Goal: Task Accomplishment & Management: Complete application form

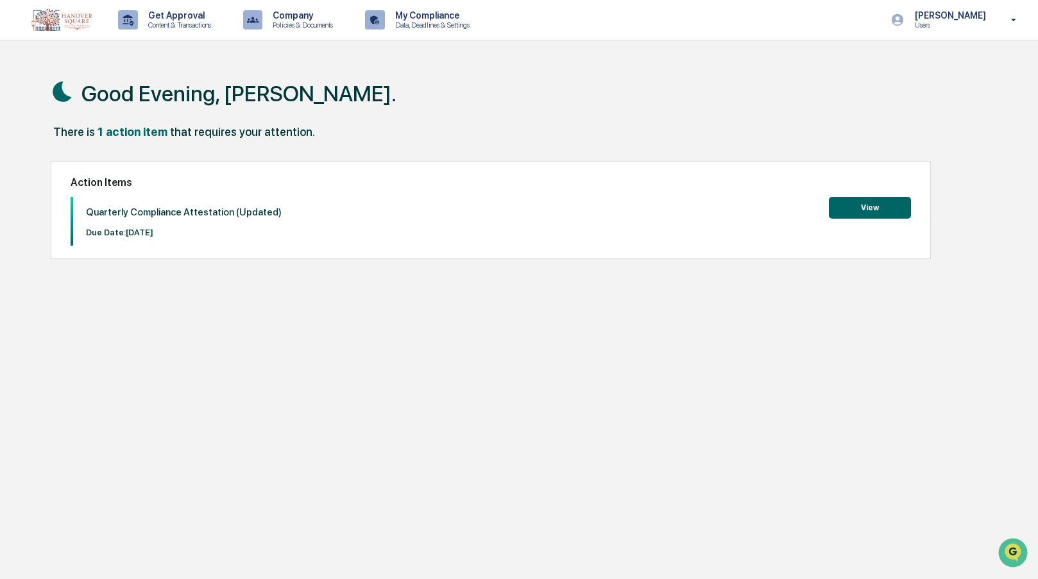
click at [873, 200] on button "View" at bounding box center [870, 208] width 82 height 22
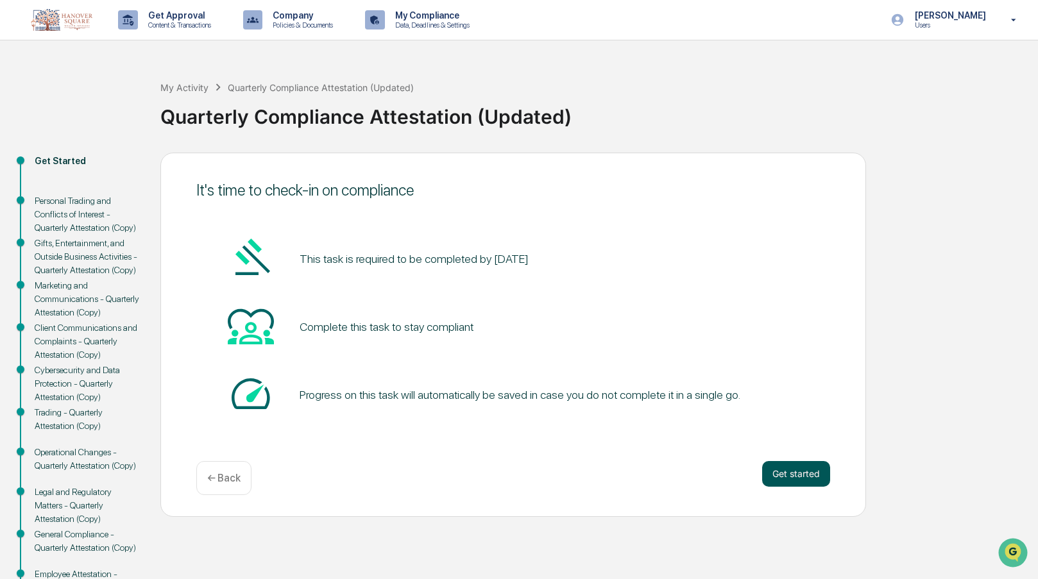
click at [796, 468] on button "Get started" at bounding box center [796, 474] width 68 height 26
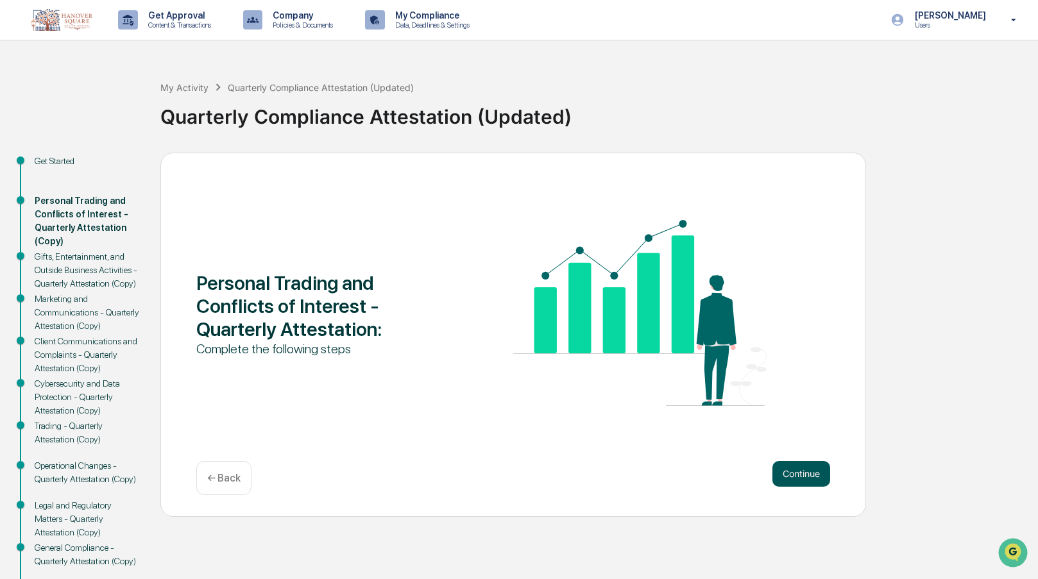
click at [802, 472] on button "Continue" at bounding box center [801, 474] width 58 height 26
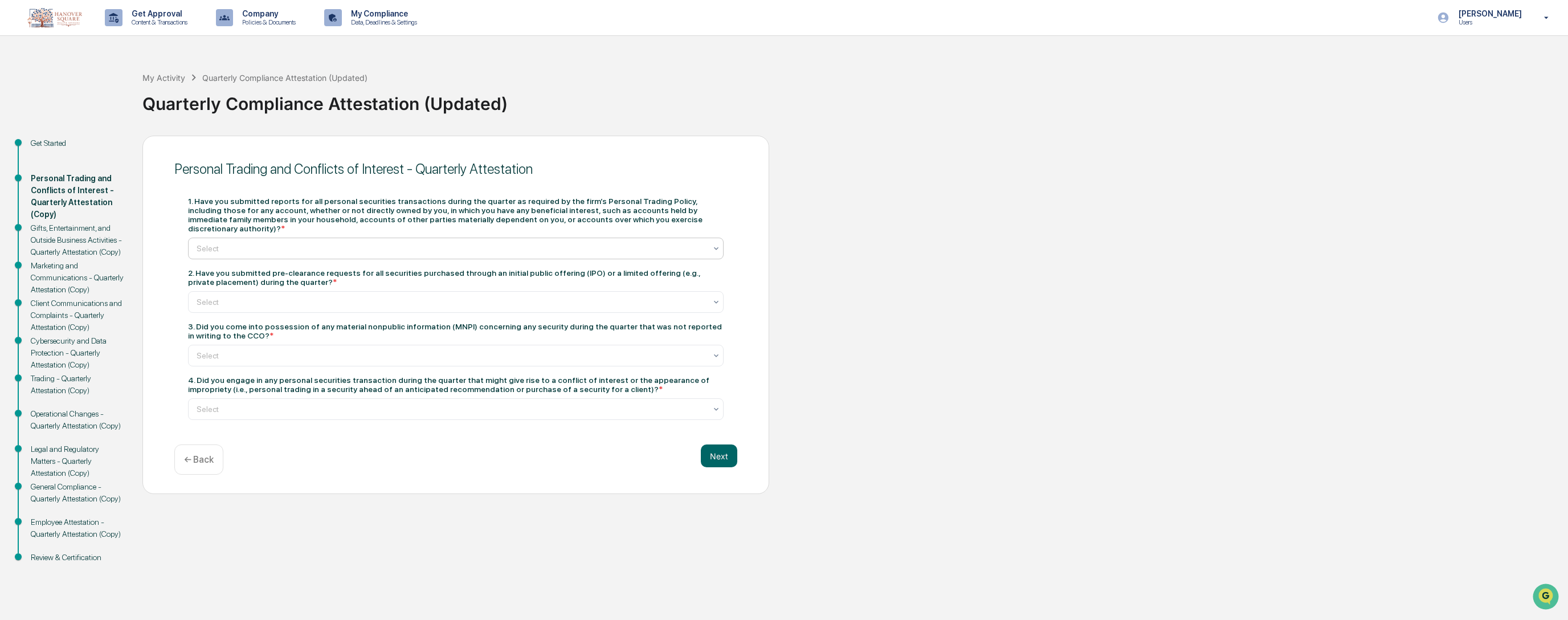
click at [709, 242] on div "Select" at bounding box center [451, 249] width 521 height 16
click at [668, 266] on div "Yes" at bounding box center [456, 266] width 535 height 23
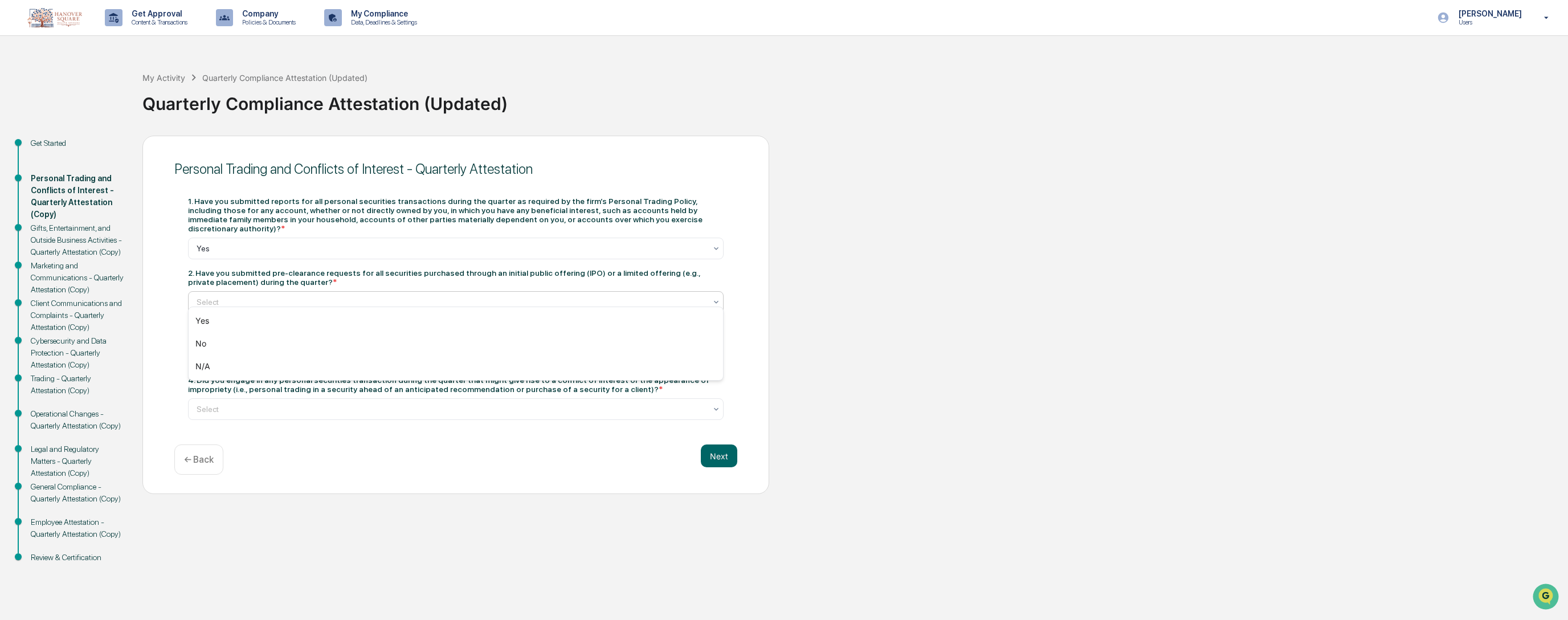
click at [686, 298] on div at bounding box center [450, 302] width 509 height 12
click at [626, 371] on div "N/A" at bounding box center [456, 367] width 535 height 23
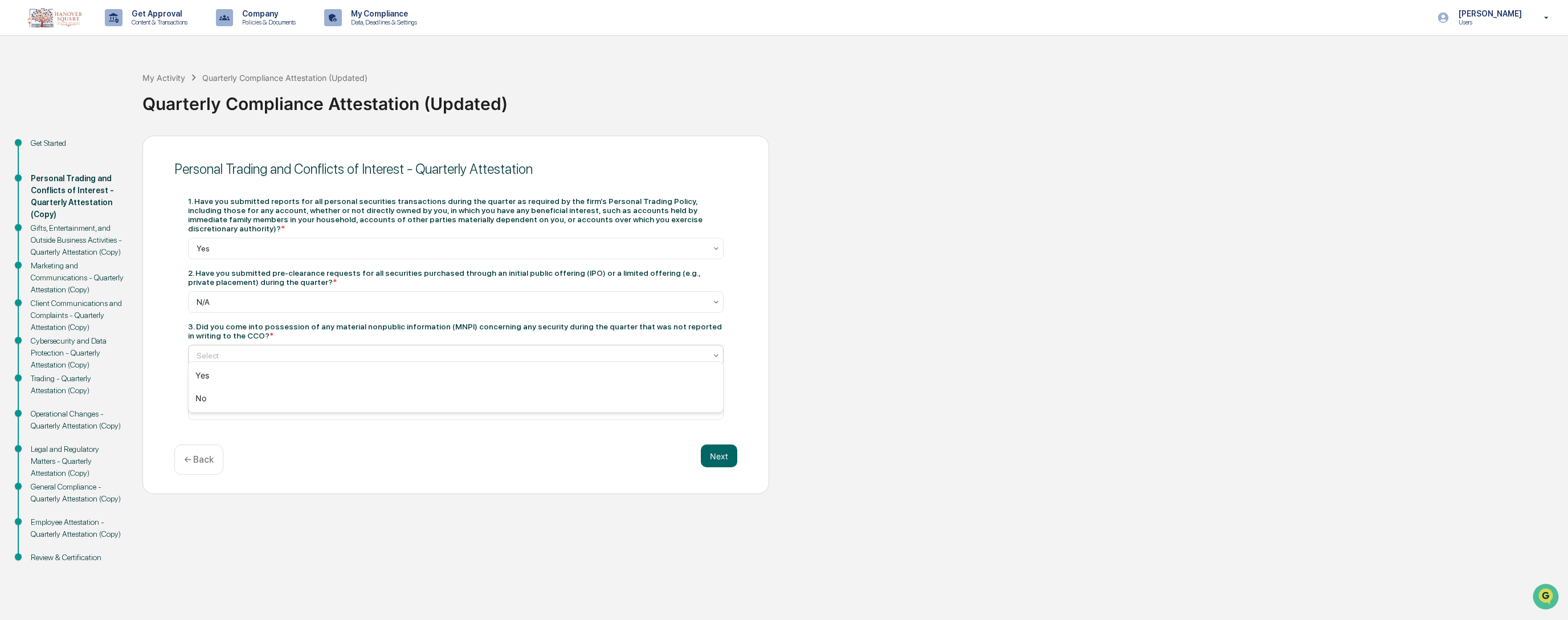
click at [588, 350] on div at bounding box center [450, 355] width 509 height 12
click at [567, 397] on div "No" at bounding box center [456, 399] width 535 height 23
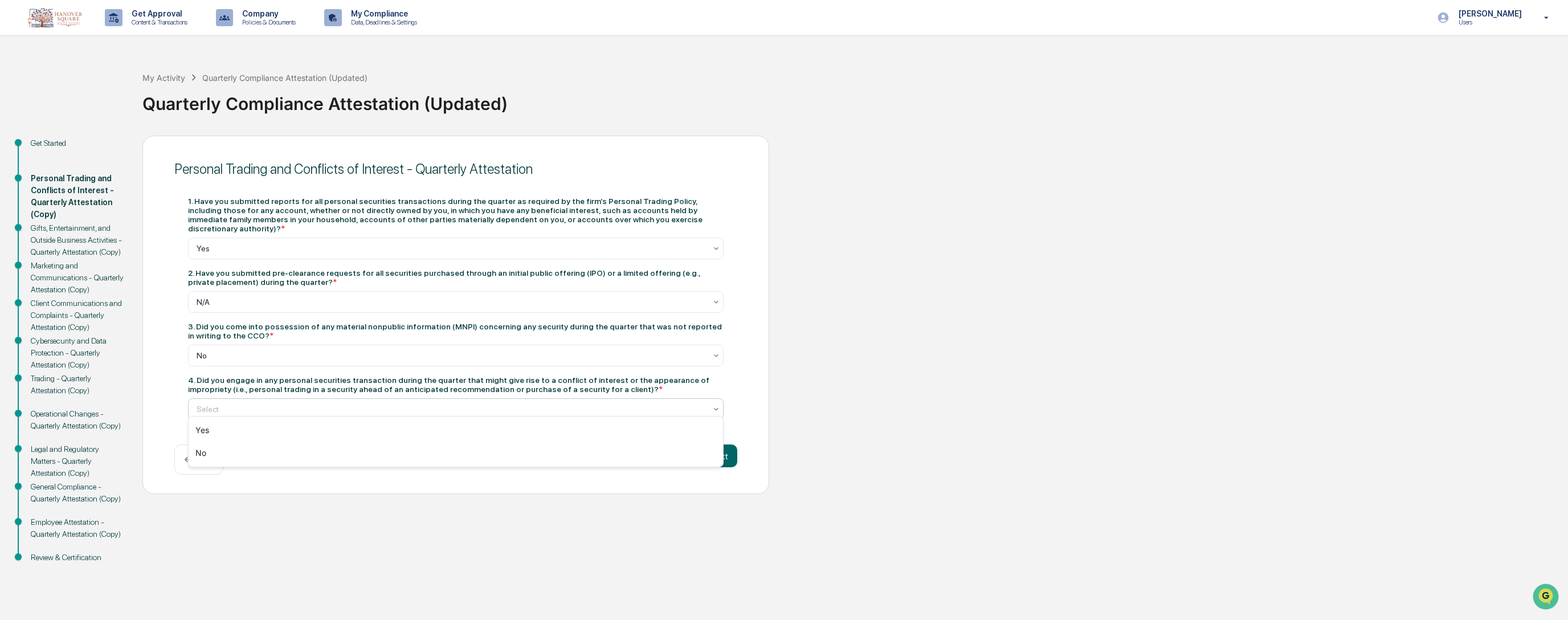
click at [661, 403] on div at bounding box center [450, 409] width 509 height 12
click at [640, 444] on div "No" at bounding box center [456, 453] width 535 height 23
click at [726, 451] on button "Next" at bounding box center [719, 456] width 36 height 23
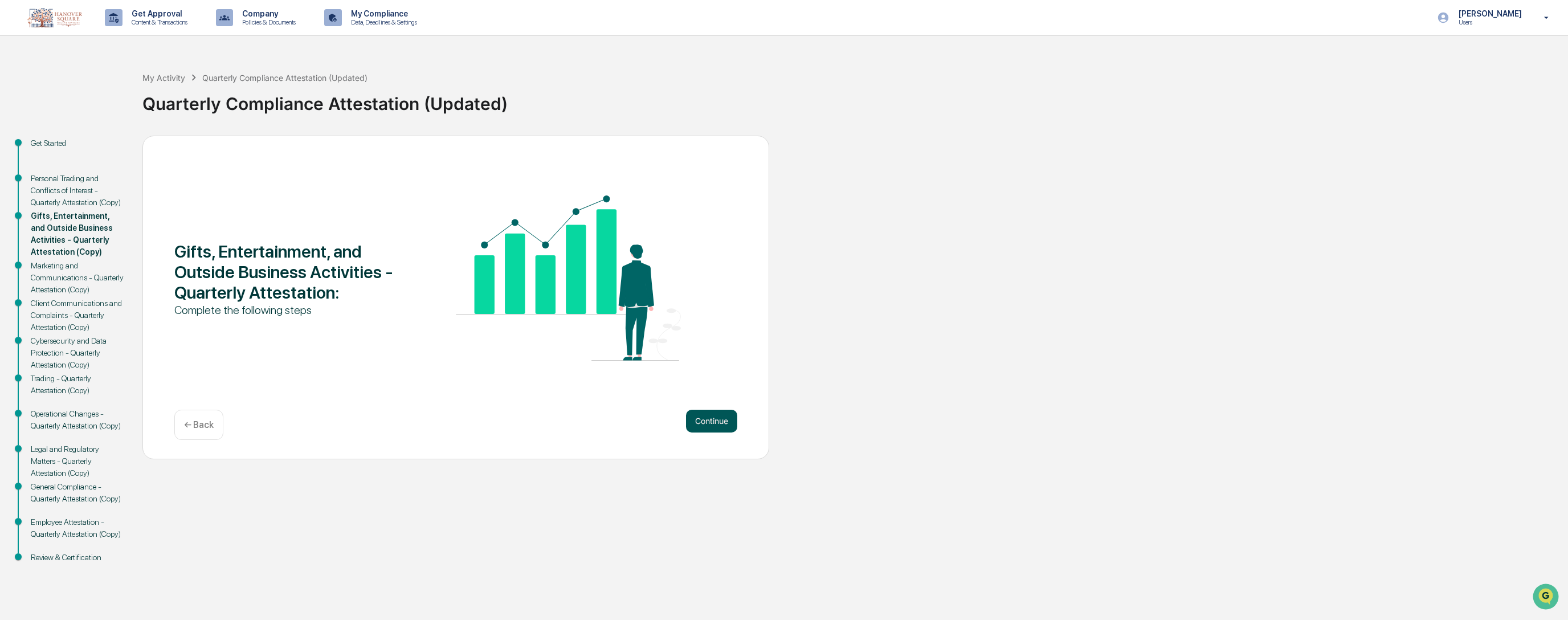
click at [710, 423] on button "Continue" at bounding box center [712, 421] width 52 height 23
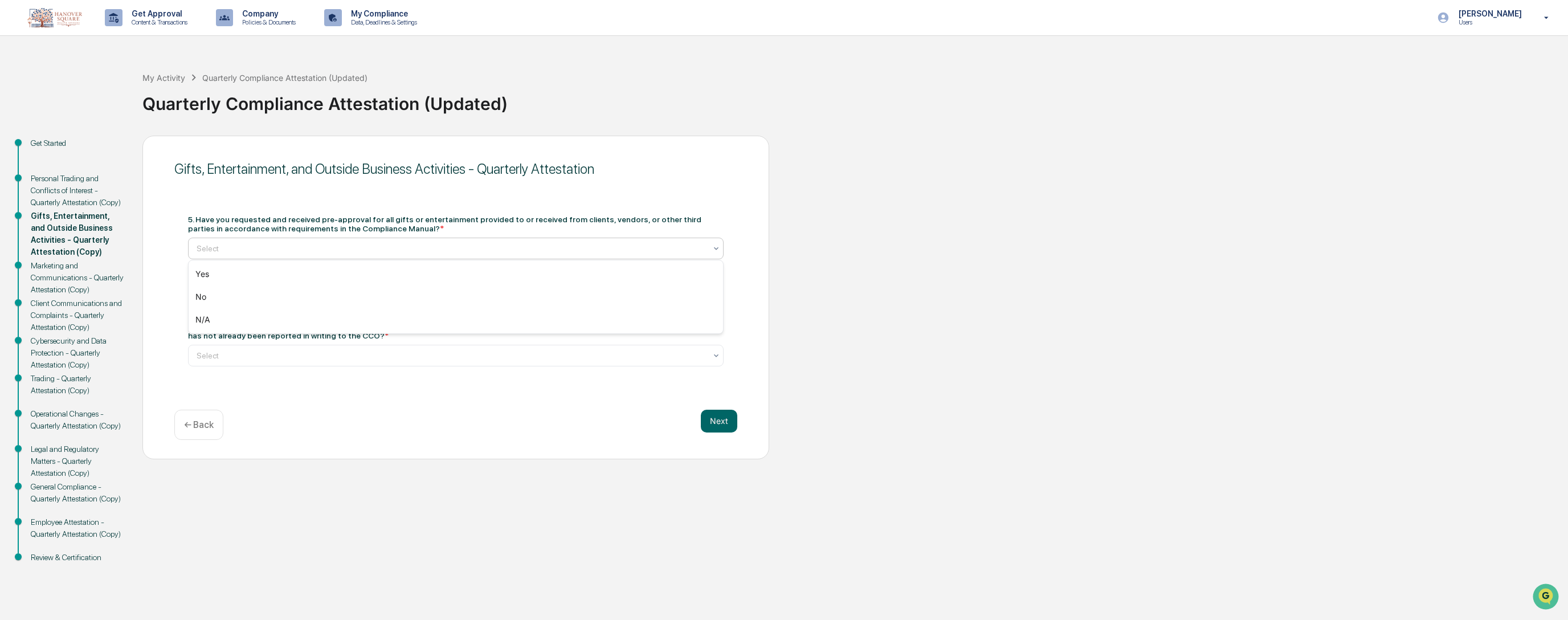
click at [543, 244] on div at bounding box center [450, 248] width 509 height 12
click at [521, 315] on div "N/A" at bounding box center [456, 320] width 535 height 23
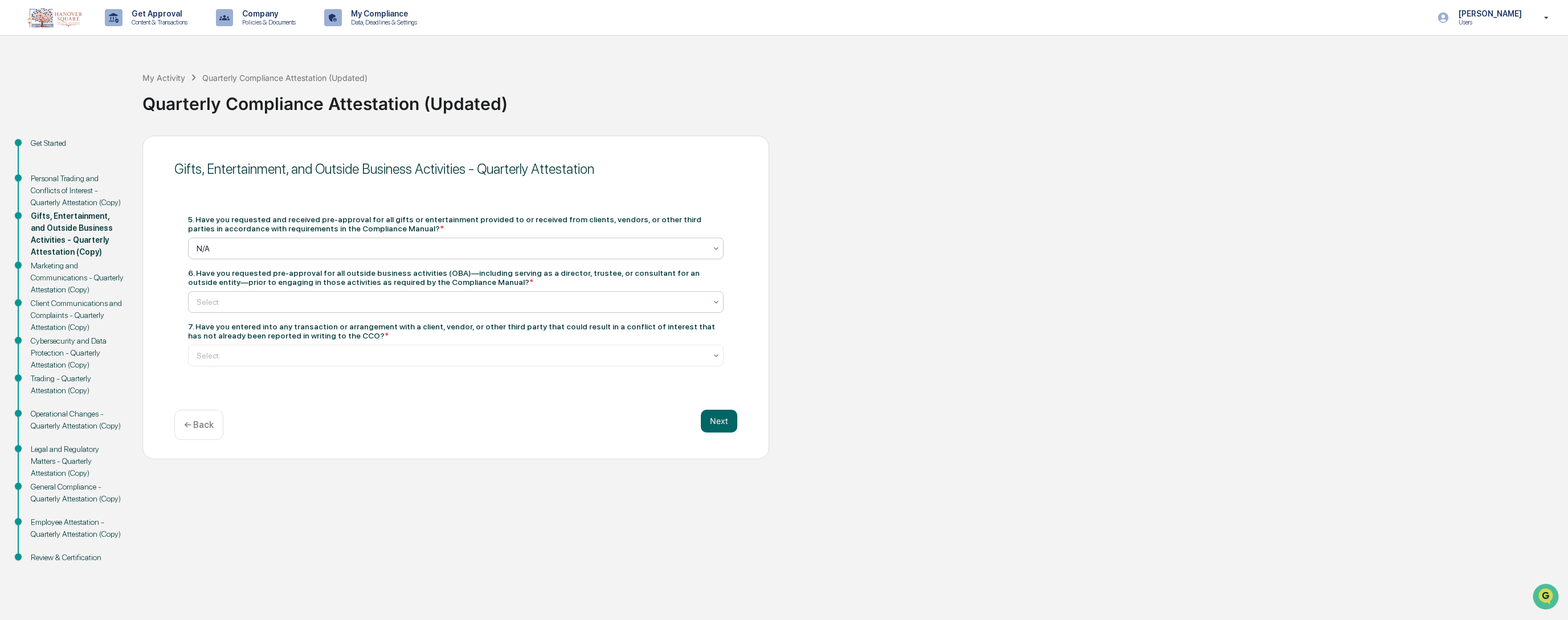
click at [518, 297] on div at bounding box center [450, 302] width 509 height 12
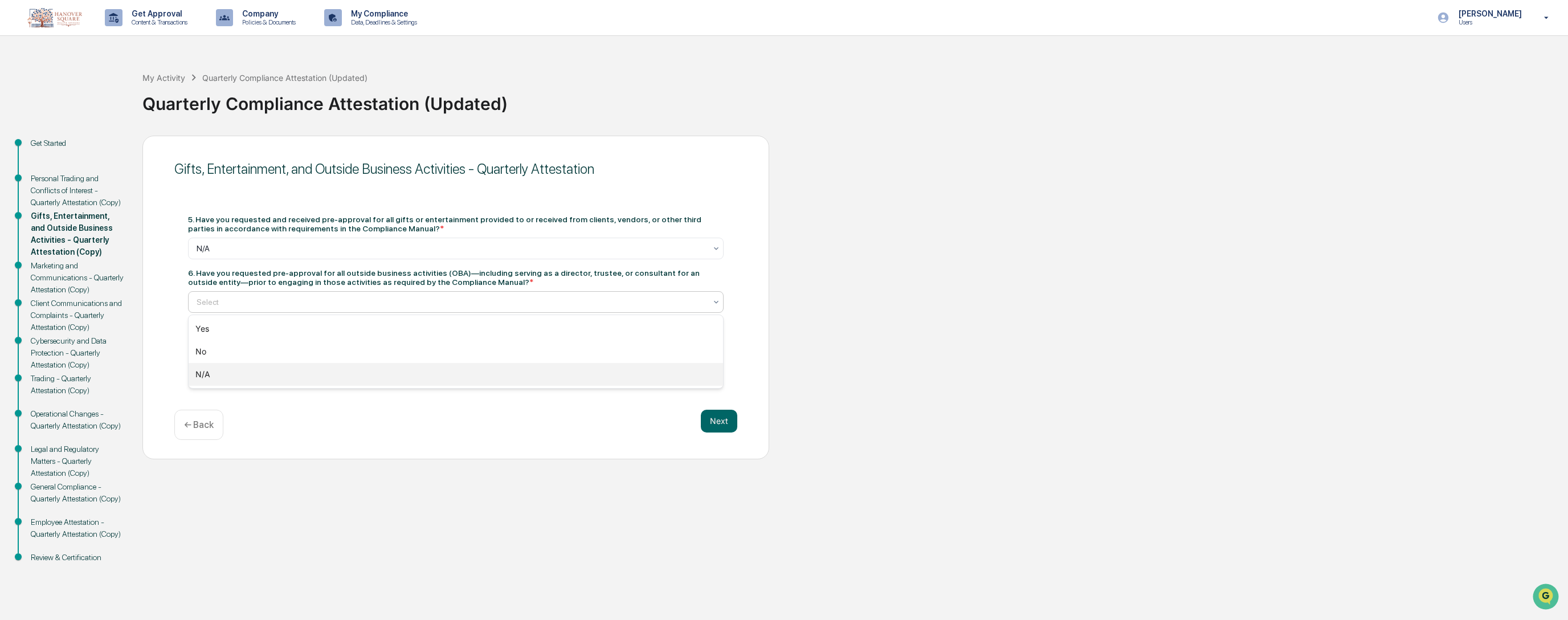
click at [497, 363] on div "N/A" at bounding box center [456, 375] width 535 height 23
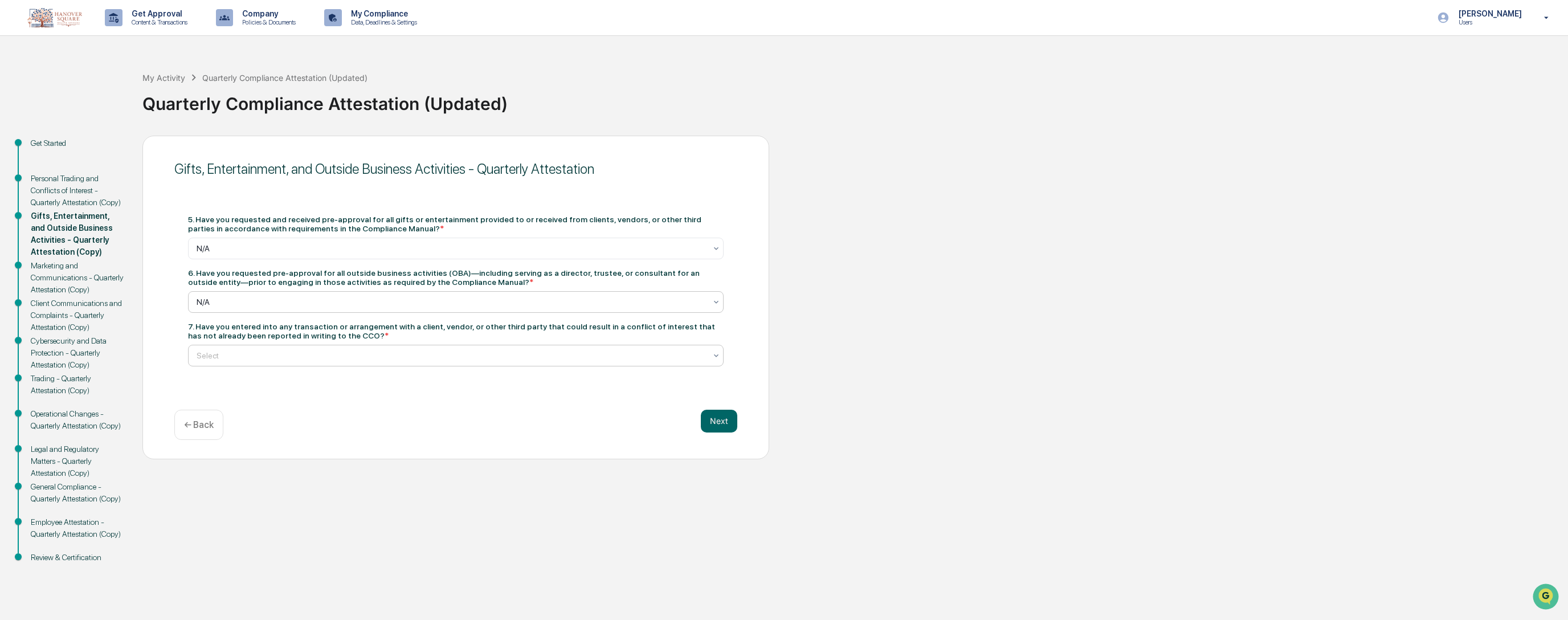
click at [659, 350] on div at bounding box center [450, 355] width 509 height 12
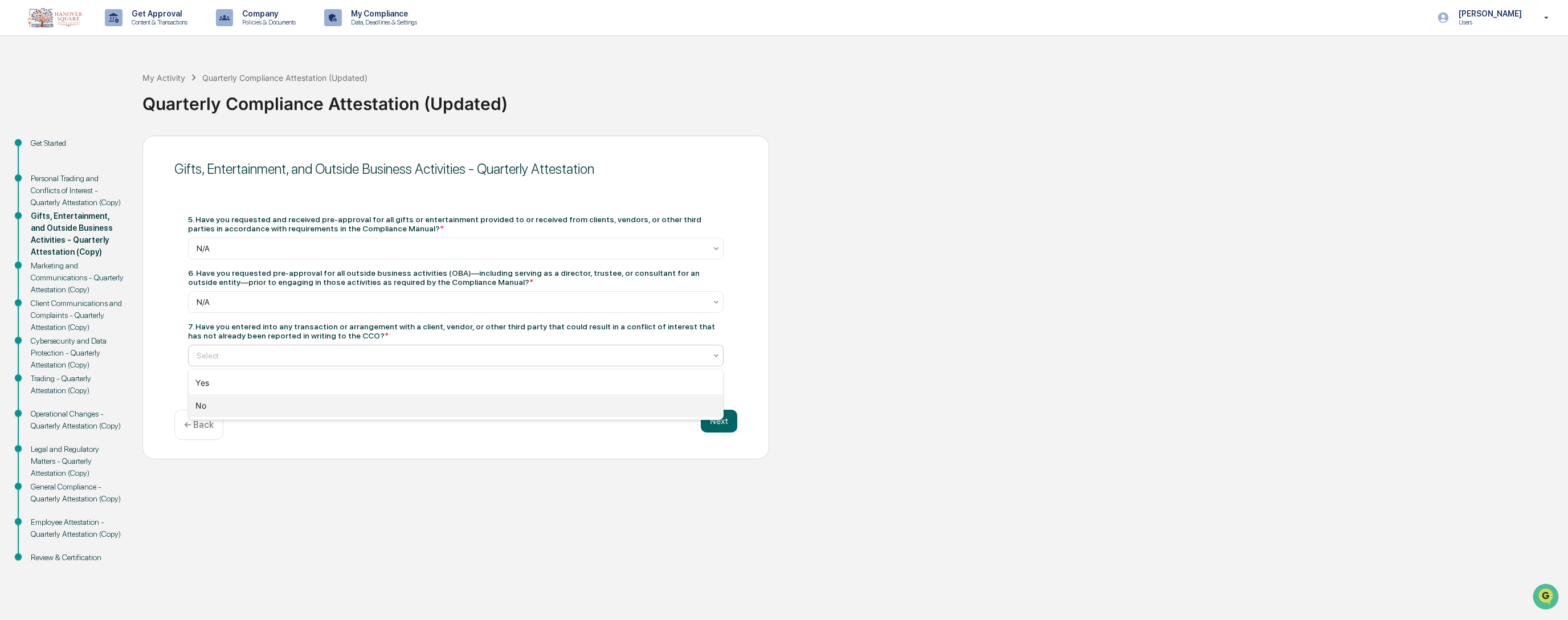
click at [595, 412] on div "No" at bounding box center [456, 406] width 535 height 23
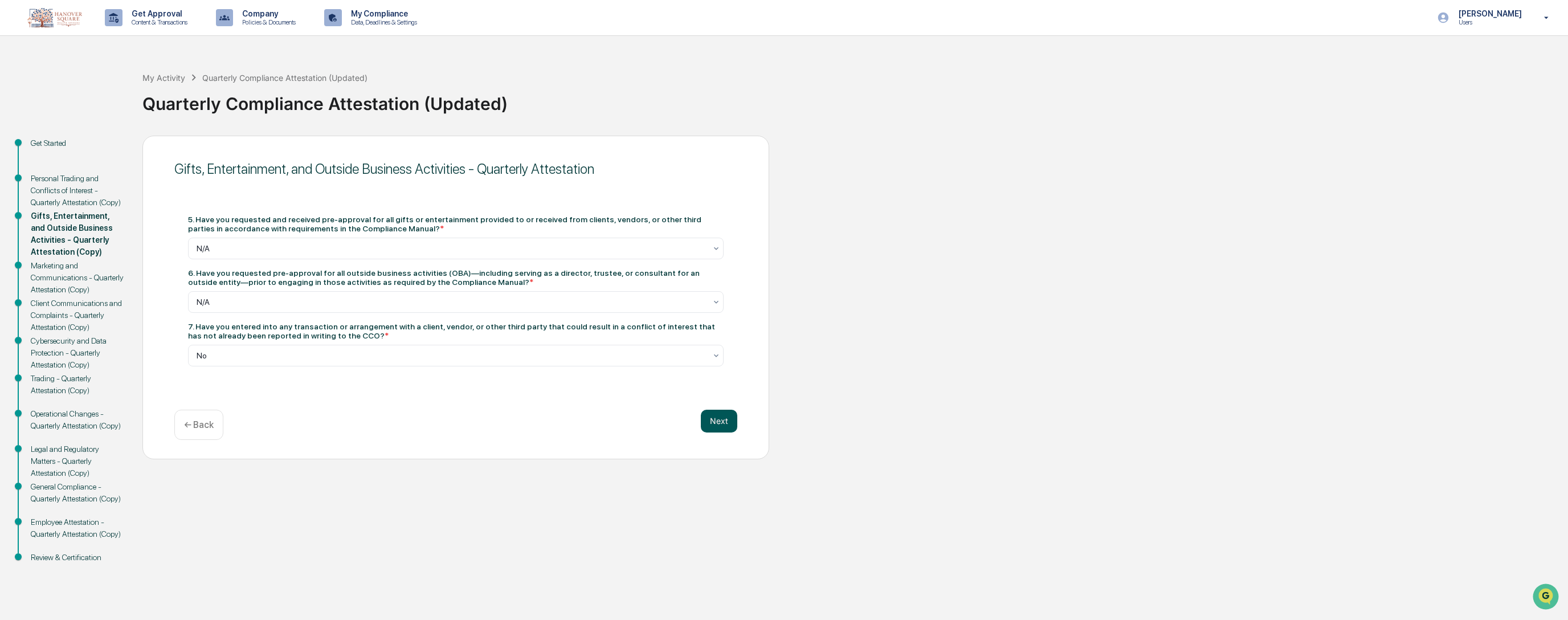
click at [716, 420] on button "Next" at bounding box center [719, 421] width 36 height 23
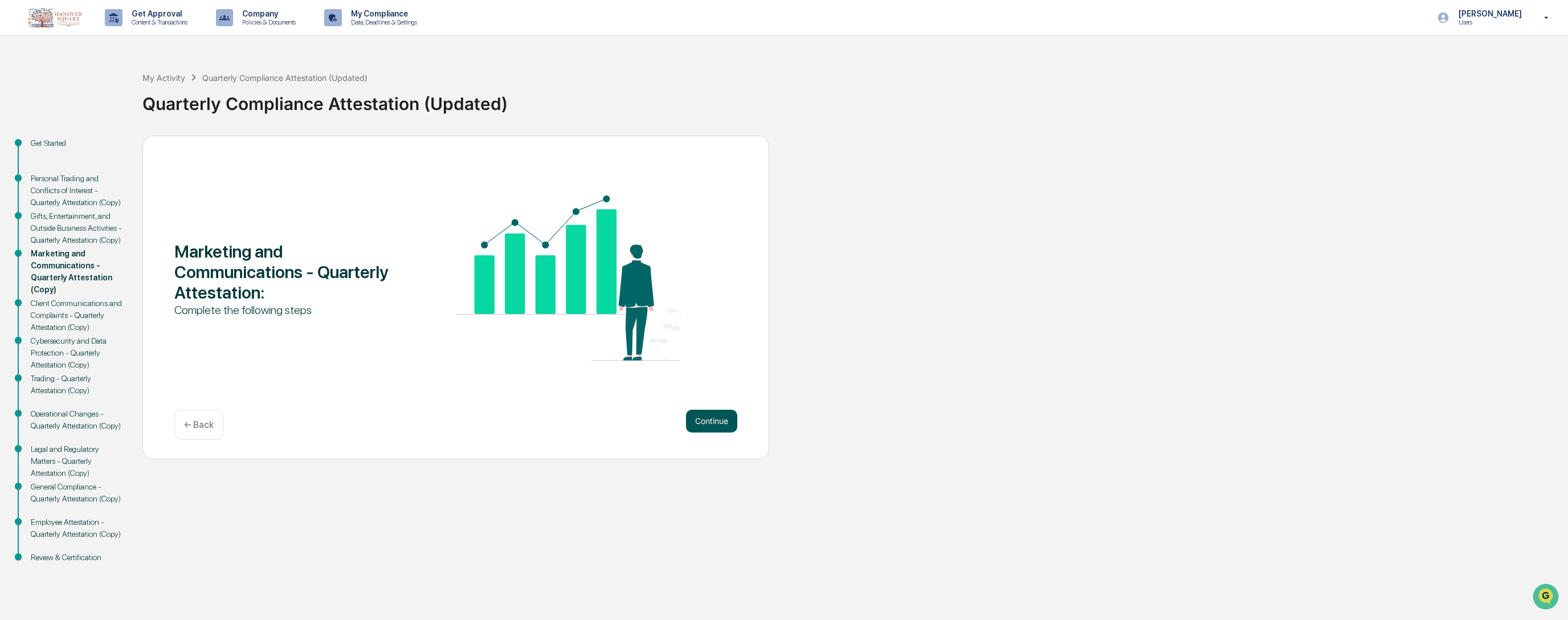
click at [717, 417] on button "Continue" at bounding box center [712, 421] width 52 height 23
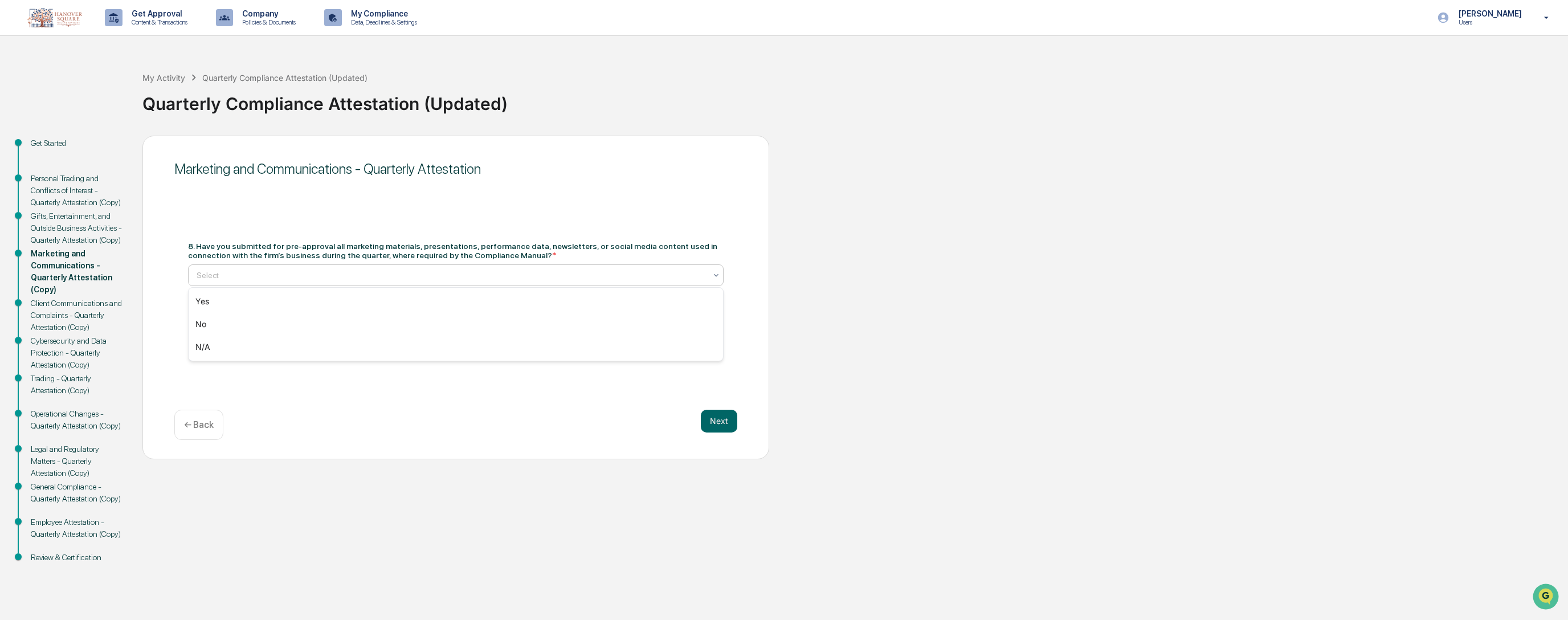
click at [424, 275] on div at bounding box center [450, 274] width 509 height 12
click at [418, 337] on div "N/A" at bounding box center [456, 347] width 535 height 23
click at [418, 323] on div at bounding box center [450, 329] width 509 height 12
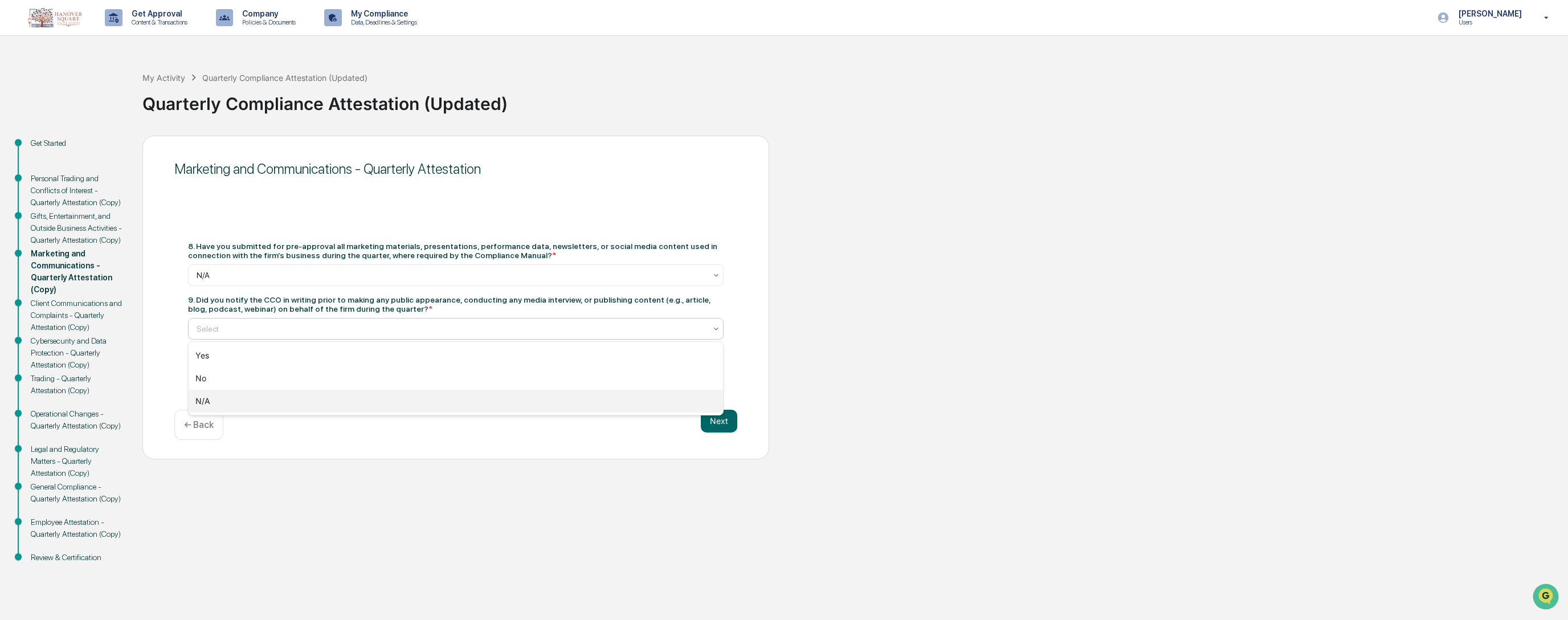
click at [410, 400] on div "N/A" at bounding box center [456, 401] width 535 height 23
click at [717, 421] on button "Next" at bounding box center [719, 421] width 36 height 23
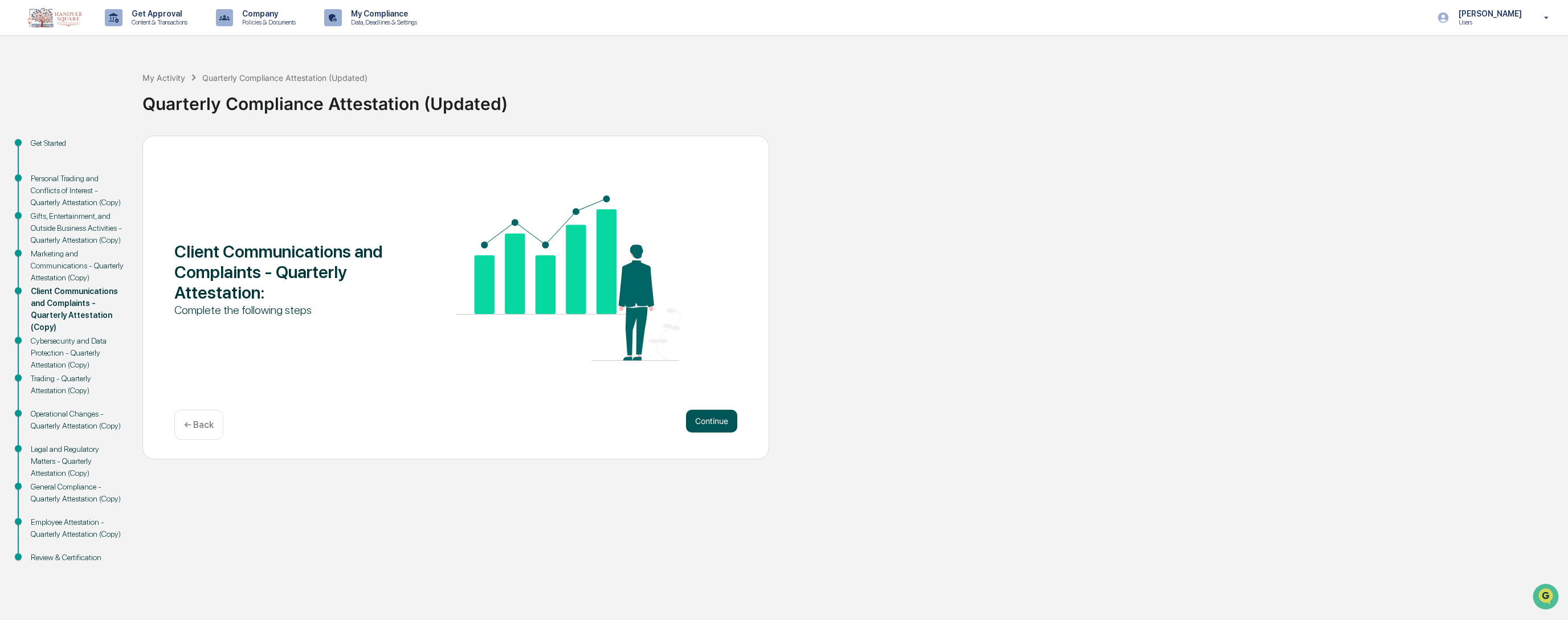
click at [712, 415] on button "Continue" at bounding box center [712, 421] width 52 height 23
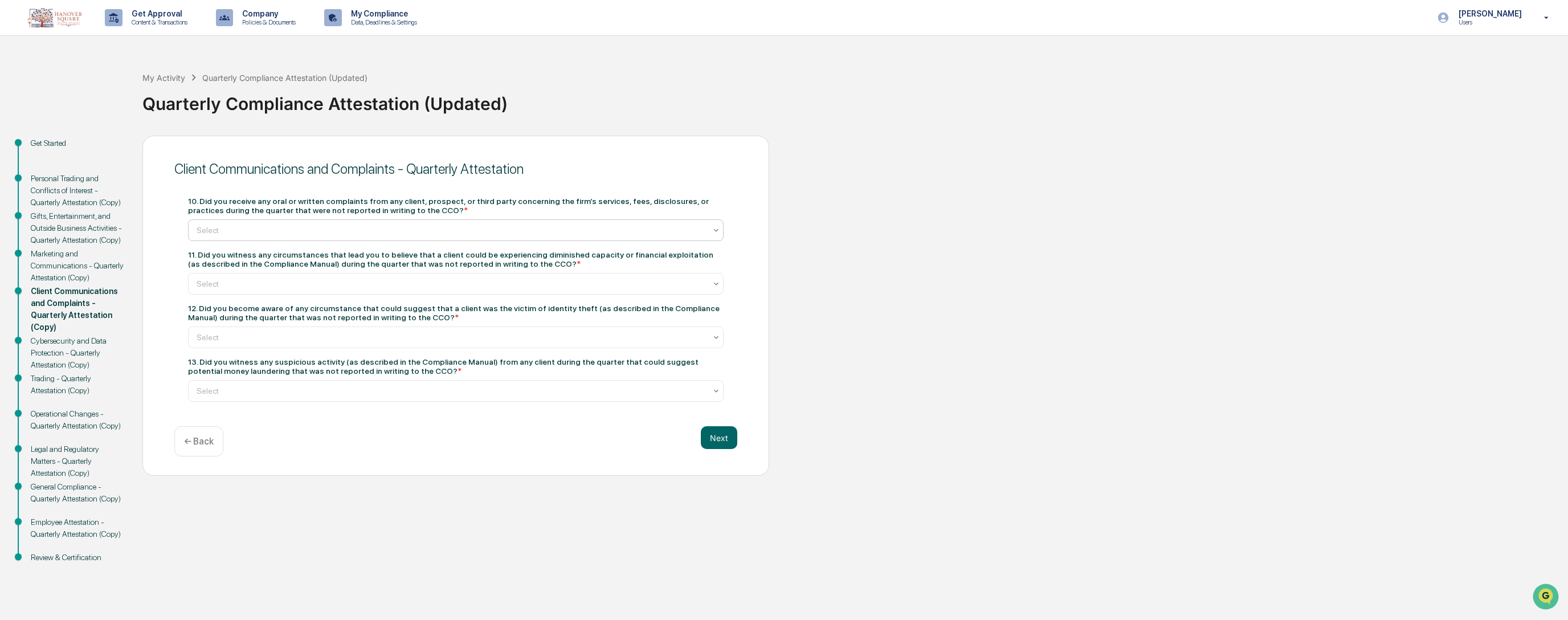
click at [472, 222] on div "Select" at bounding box center [451, 230] width 521 height 16
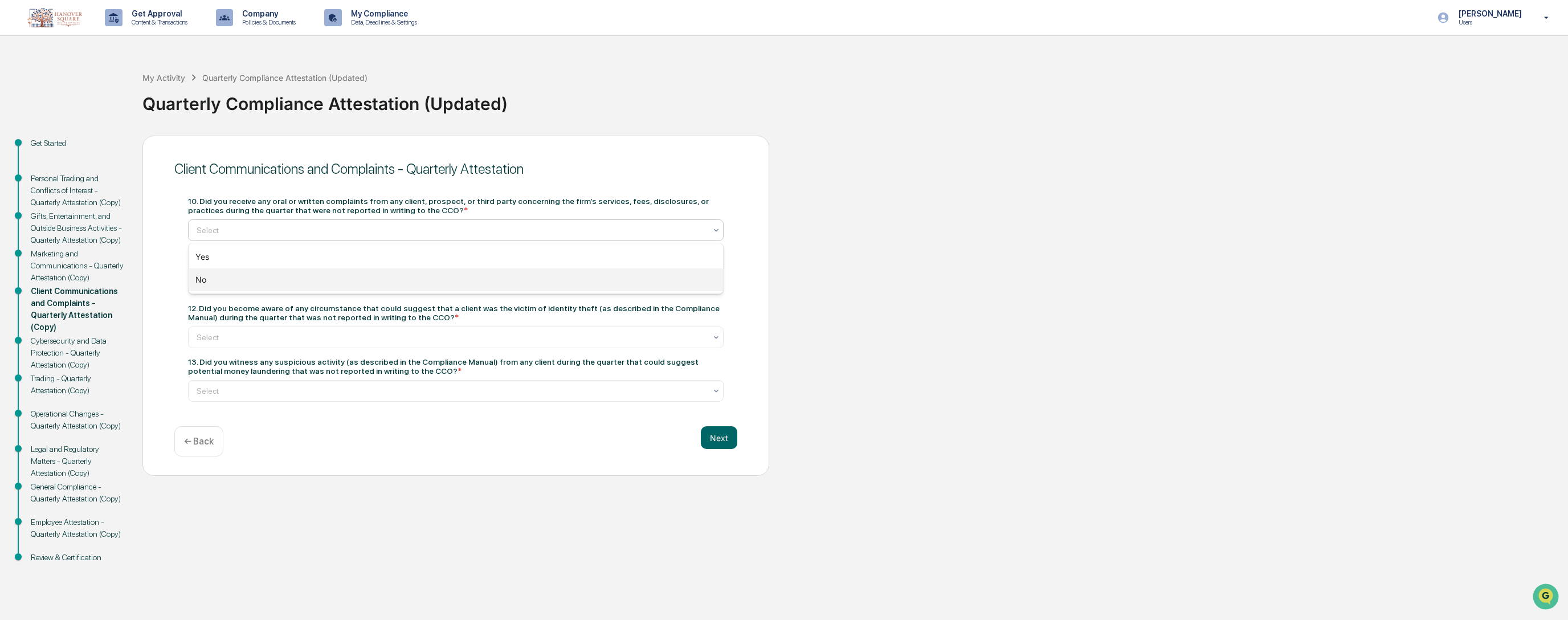
click at [444, 275] on div "No" at bounding box center [456, 280] width 535 height 23
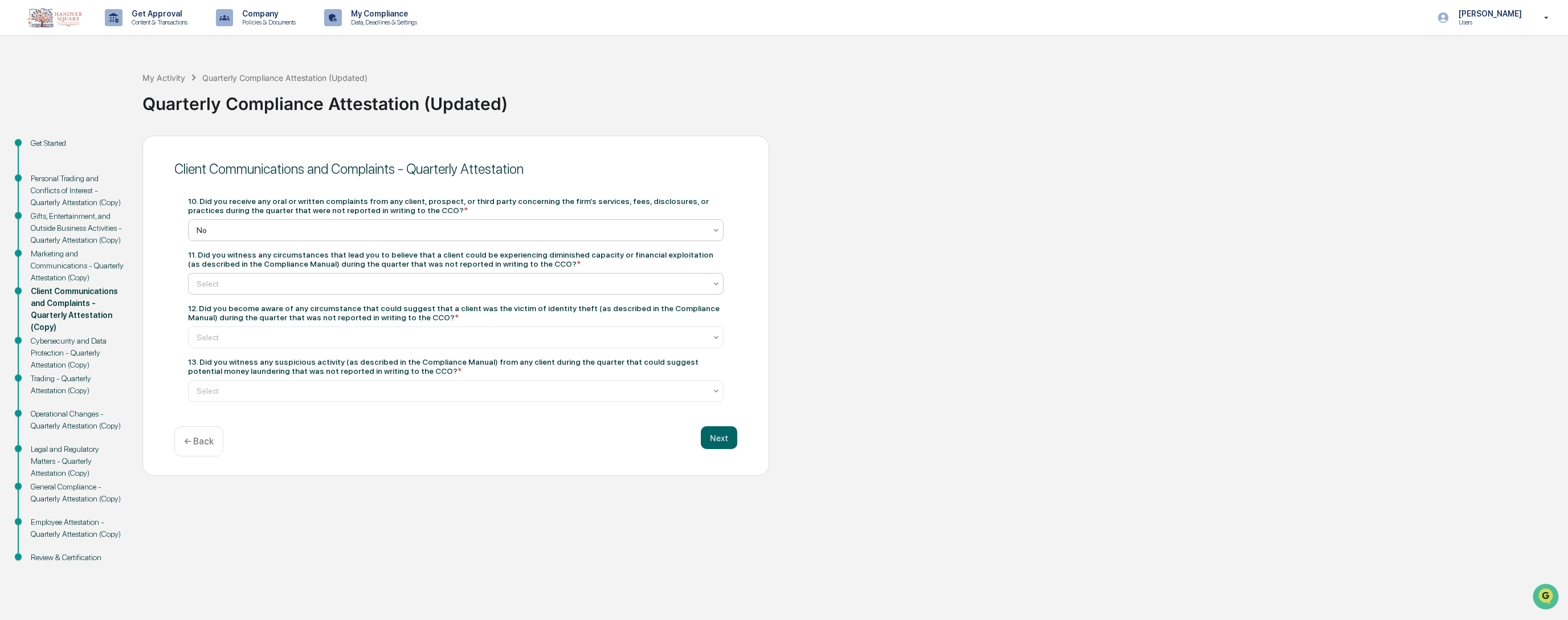
click at [445, 282] on div at bounding box center [450, 283] width 509 height 12
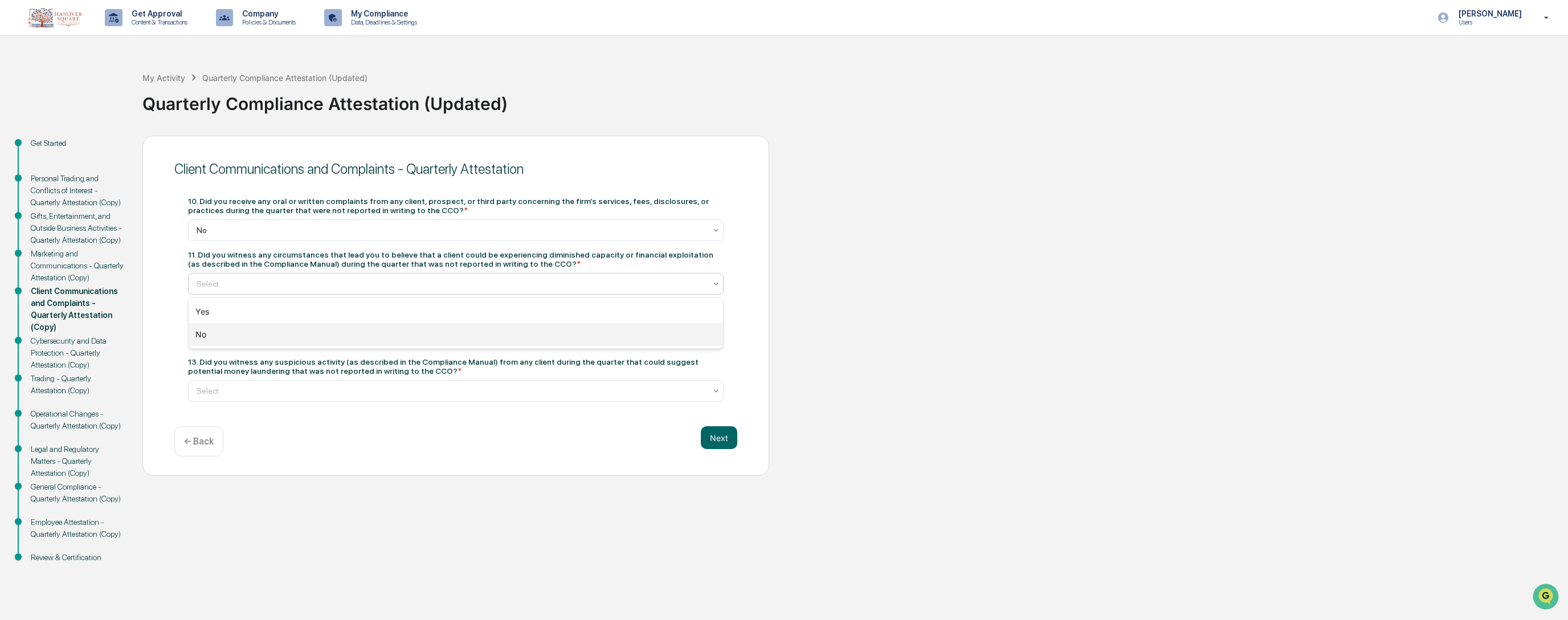
click at [454, 339] on div "No" at bounding box center [456, 335] width 535 height 23
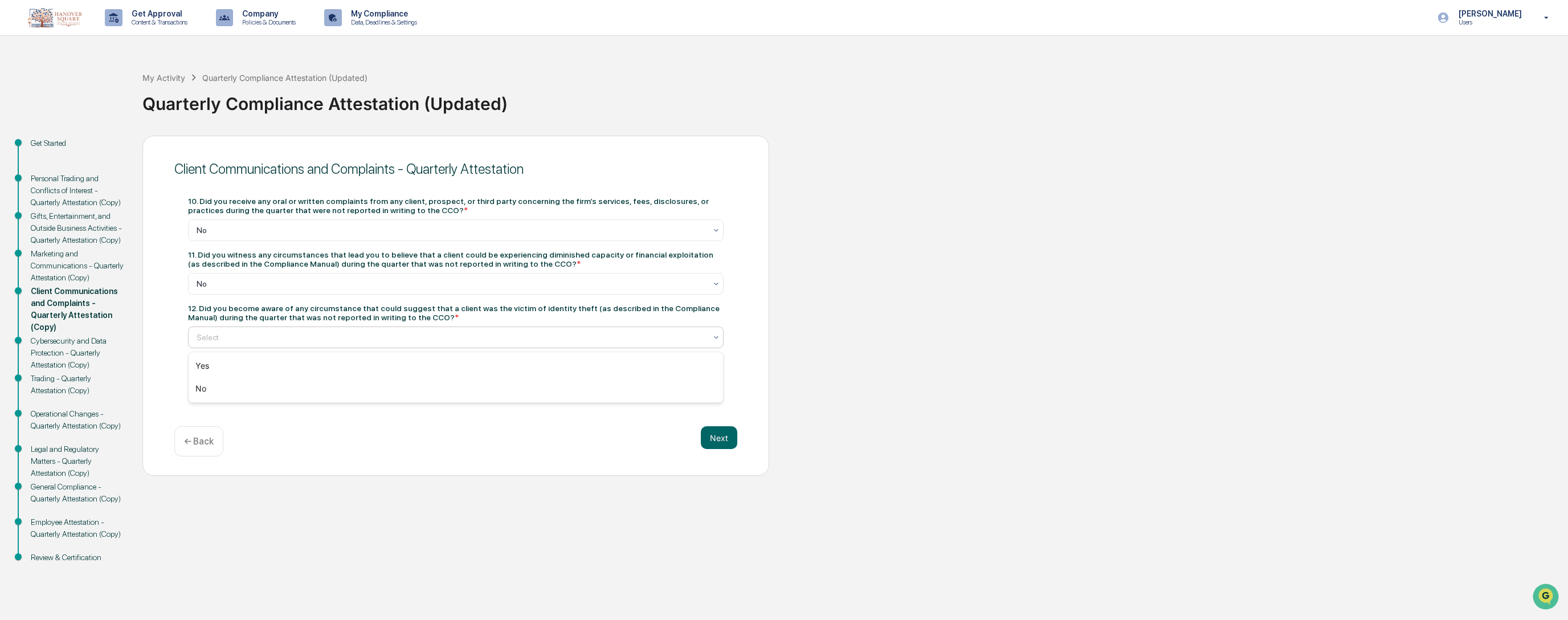
click at [454, 339] on div at bounding box center [450, 337] width 509 height 12
click at [428, 381] on div "No" at bounding box center [456, 389] width 535 height 23
click at [426, 388] on div at bounding box center [450, 391] width 509 height 12
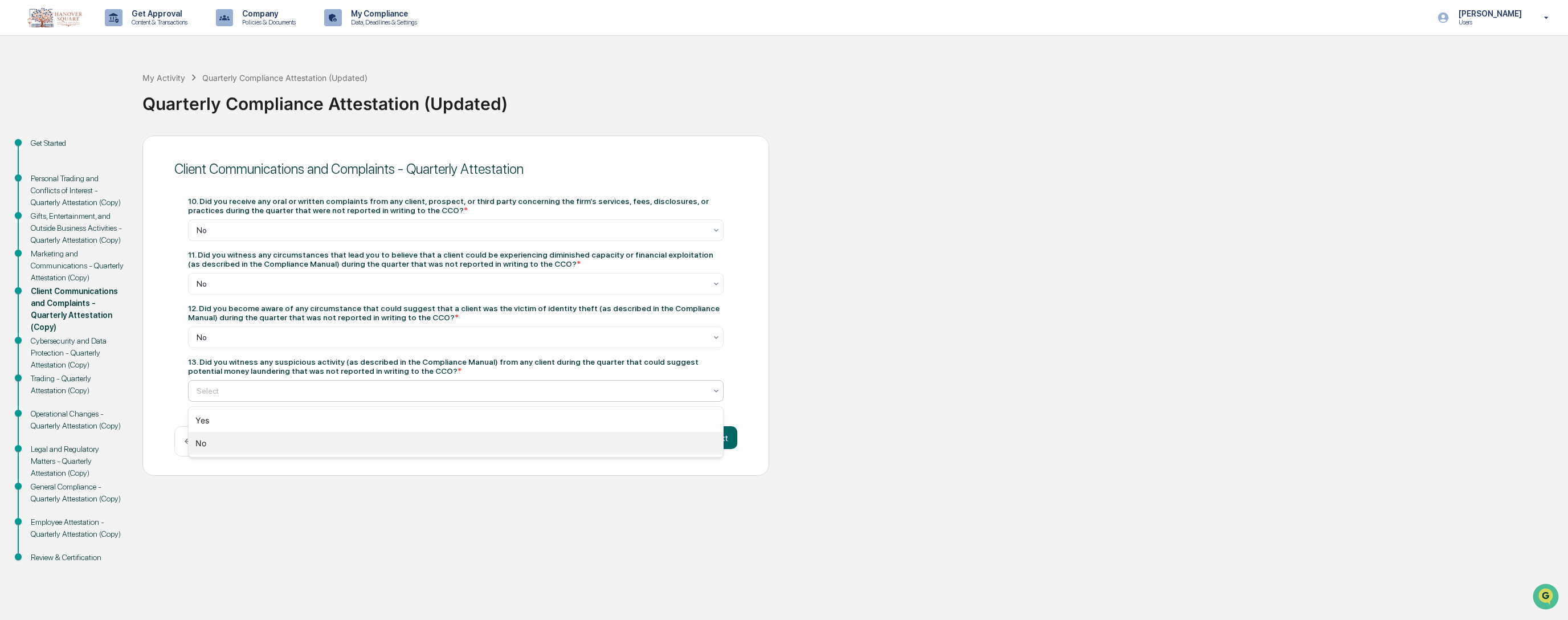
click at [420, 434] on div "No" at bounding box center [456, 443] width 535 height 23
click at [731, 437] on button "Next" at bounding box center [719, 438] width 36 height 23
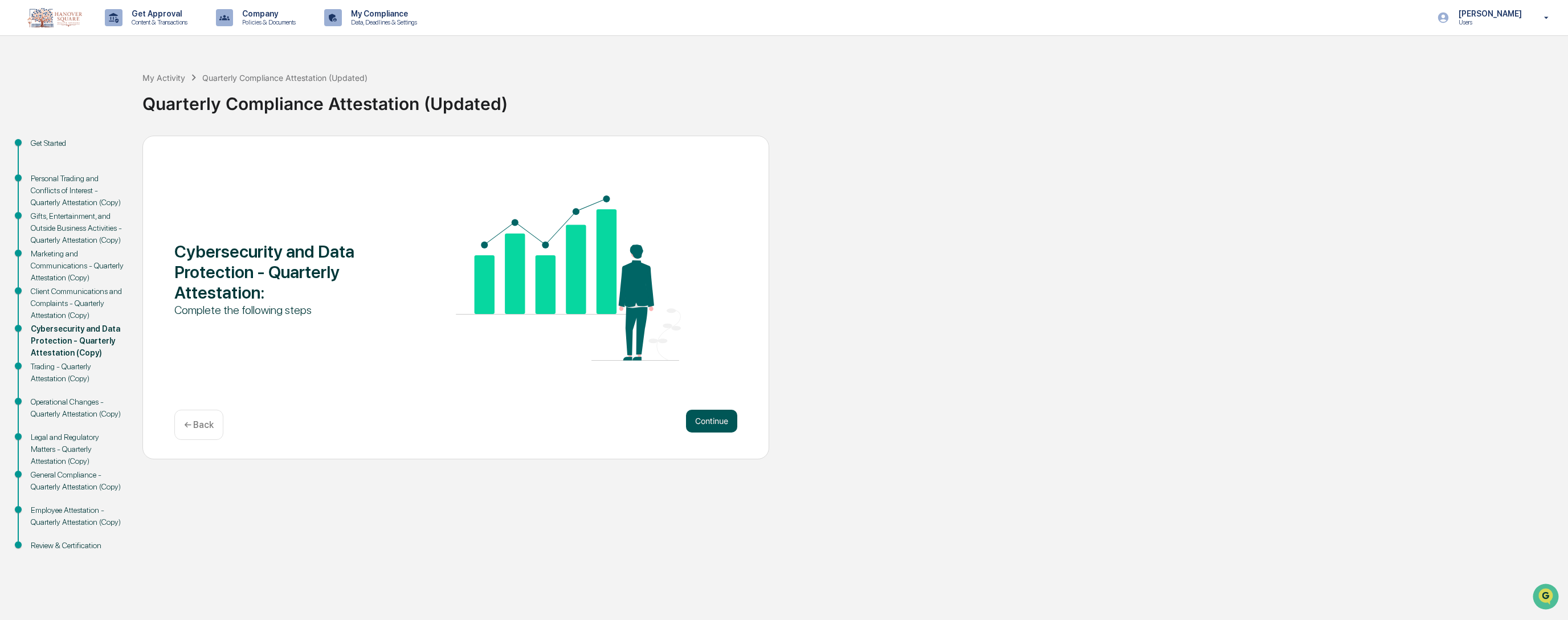
click at [704, 421] on button "Continue" at bounding box center [712, 421] width 52 height 23
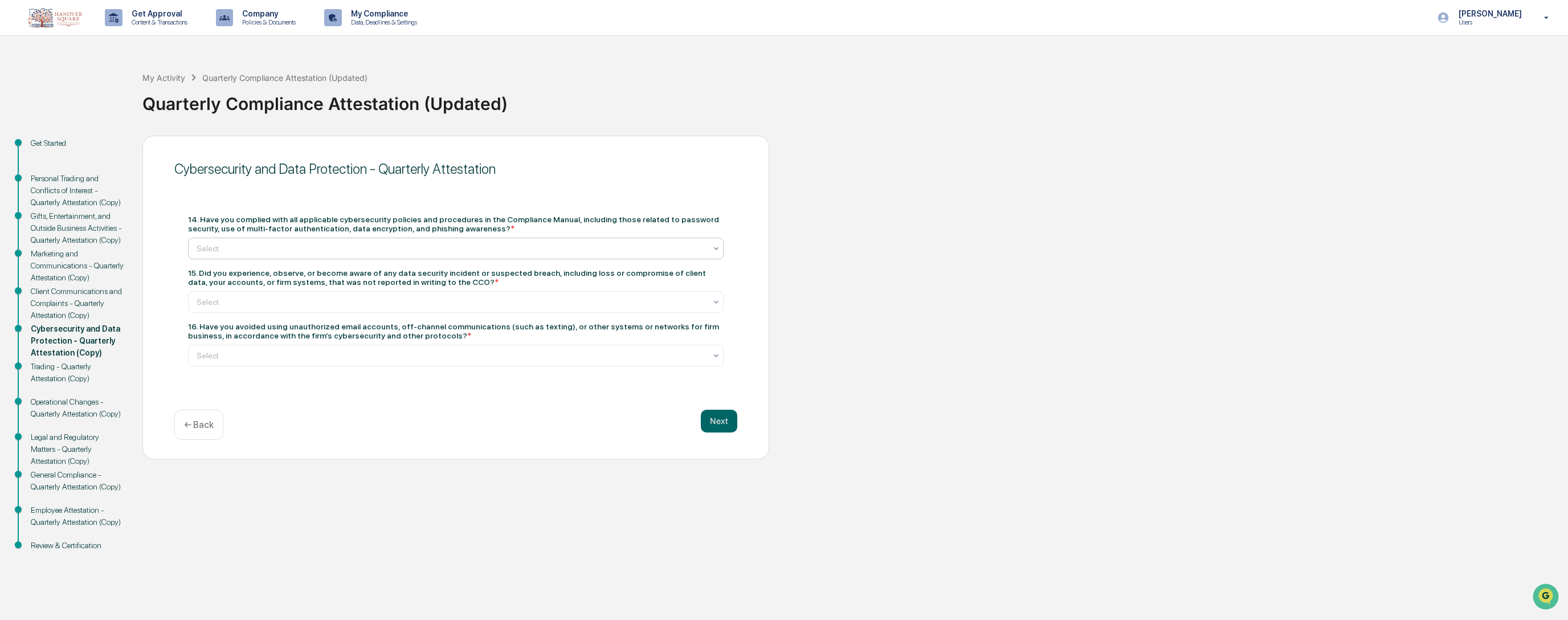
click at [567, 241] on div "Select" at bounding box center [451, 249] width 521 height 16
click at [561, 265] on div "Yes" at bounding box center [456, 274] width 535 height 23
click at [566, 298] on div at bounding box center [450, 302] width 509 height 12
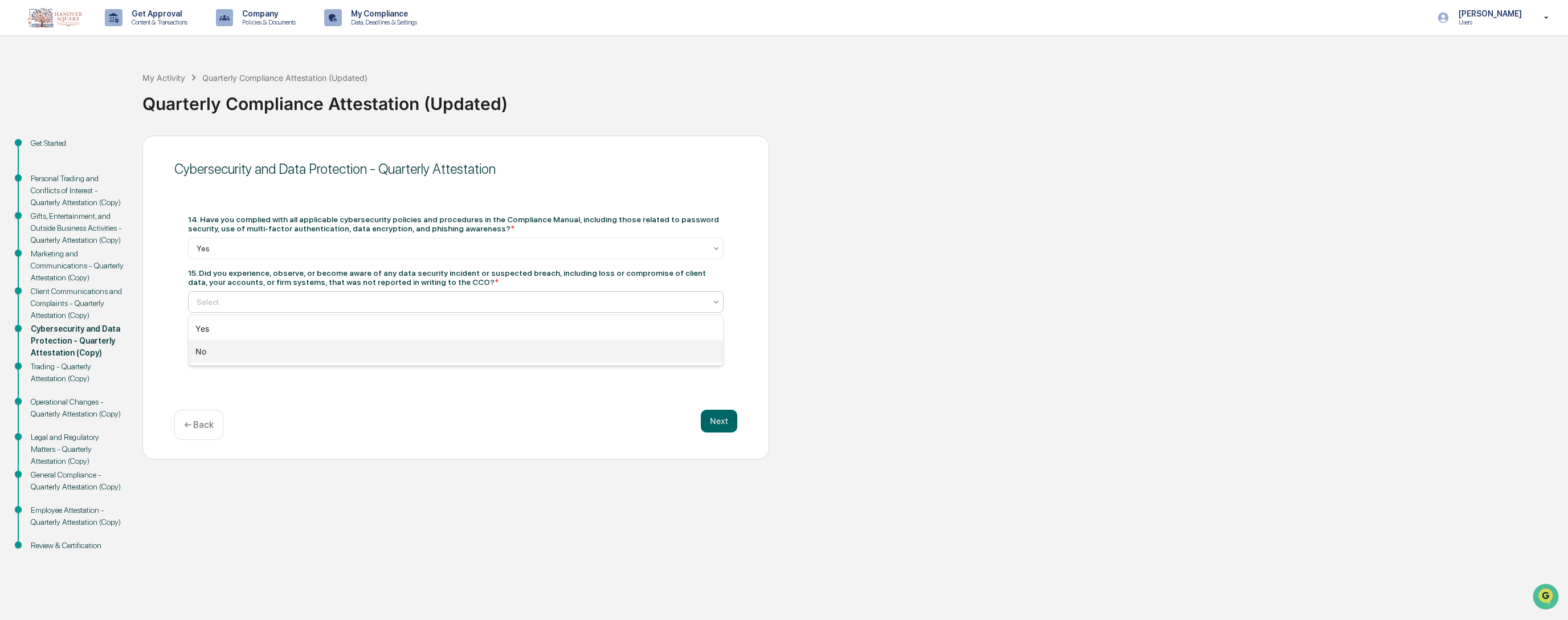
click at [558, 343] on div "No" at bounding box center [456, 352] width 535 height 23
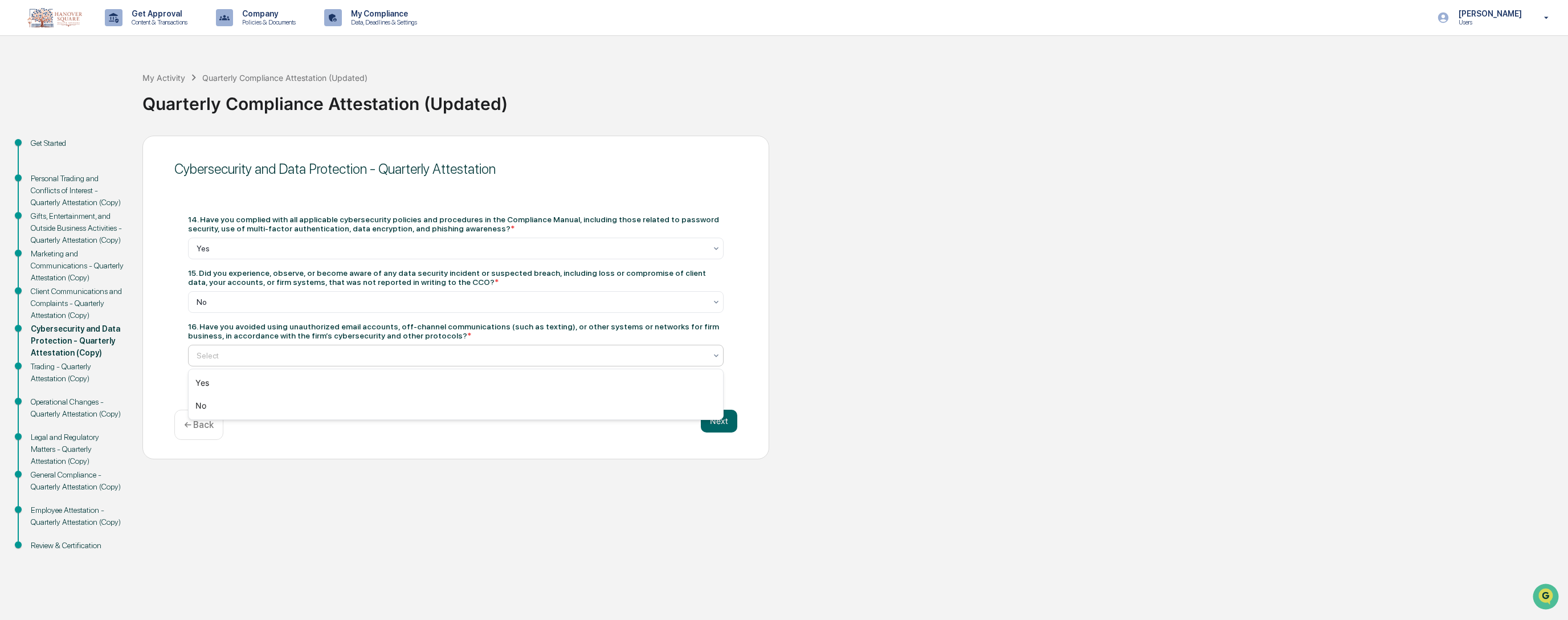
click at [563, 354] on div at bounding box center [450, 355] width 509 height 12
click at [546, 384] on div "Yes" at bounding box center [456, 383] width 535 height 23
click at [716, 423] on button "Next" at bounding box center [719, 421] width 36 height 23
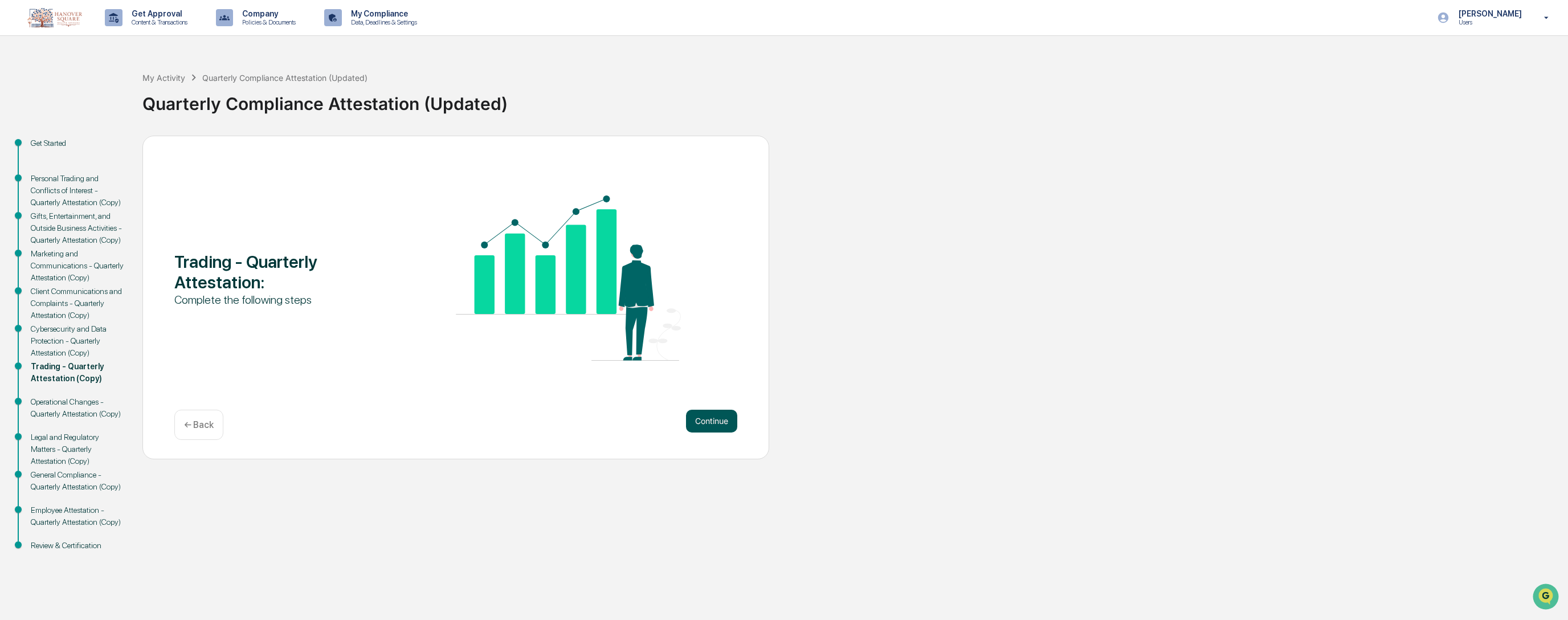
click at [706, 418] on button "Continue" at bounding box center [712, 421] width 52 height 23
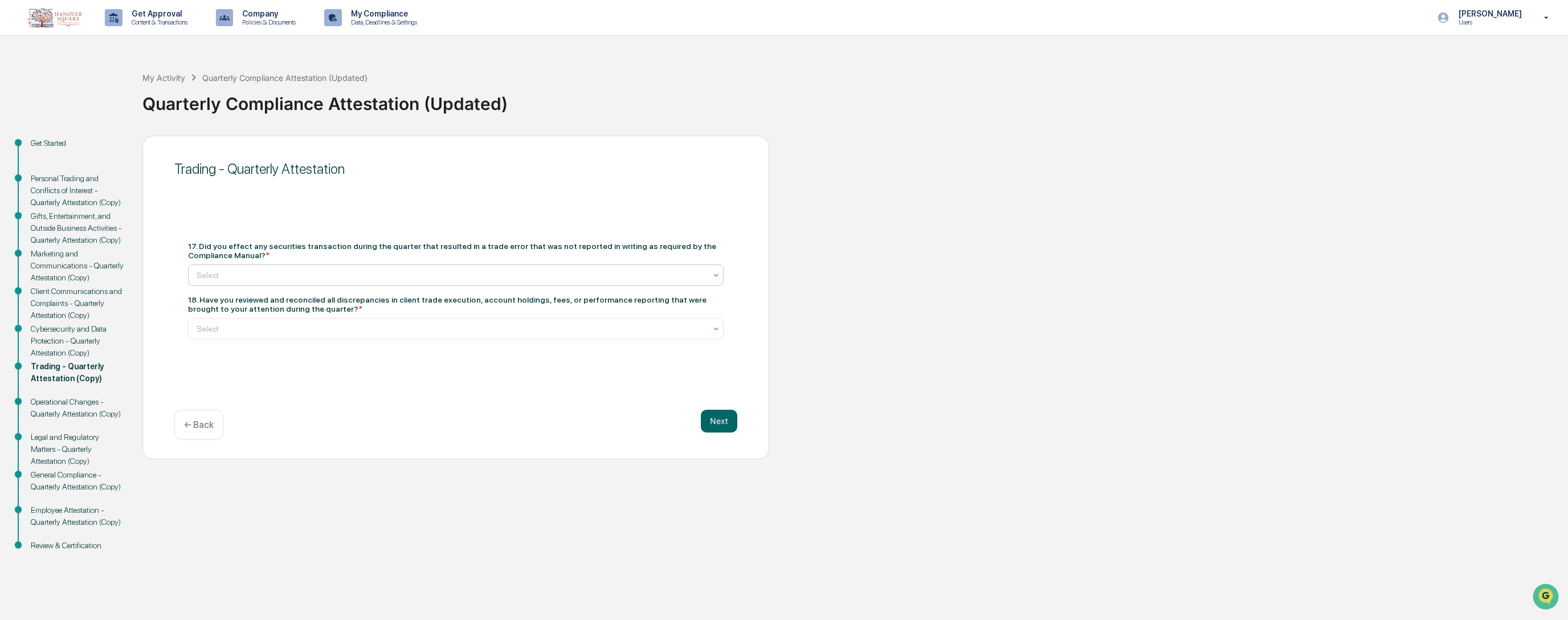
click at [357, 277] on div at bounding box center [450, 274] width 509 height 12
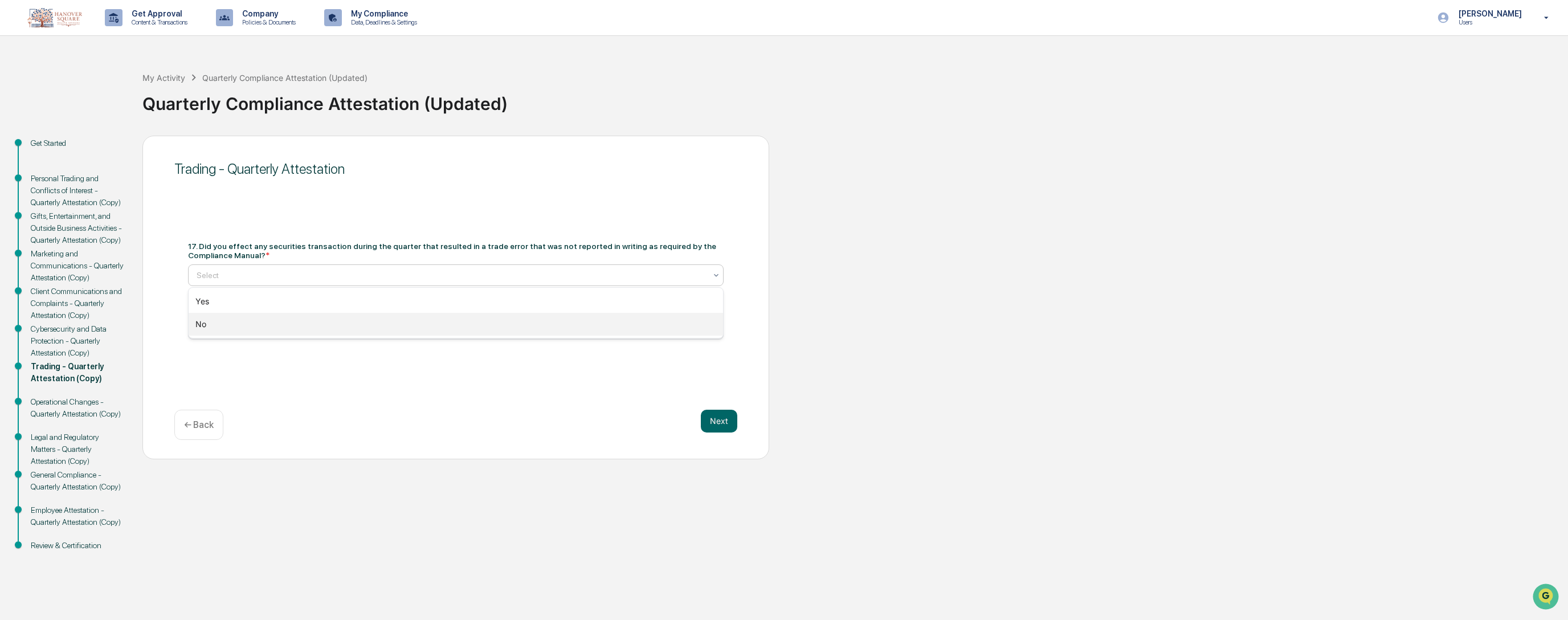
click at [355, 318] on div "No" at bounding box center [456, 324] width 535 height 23
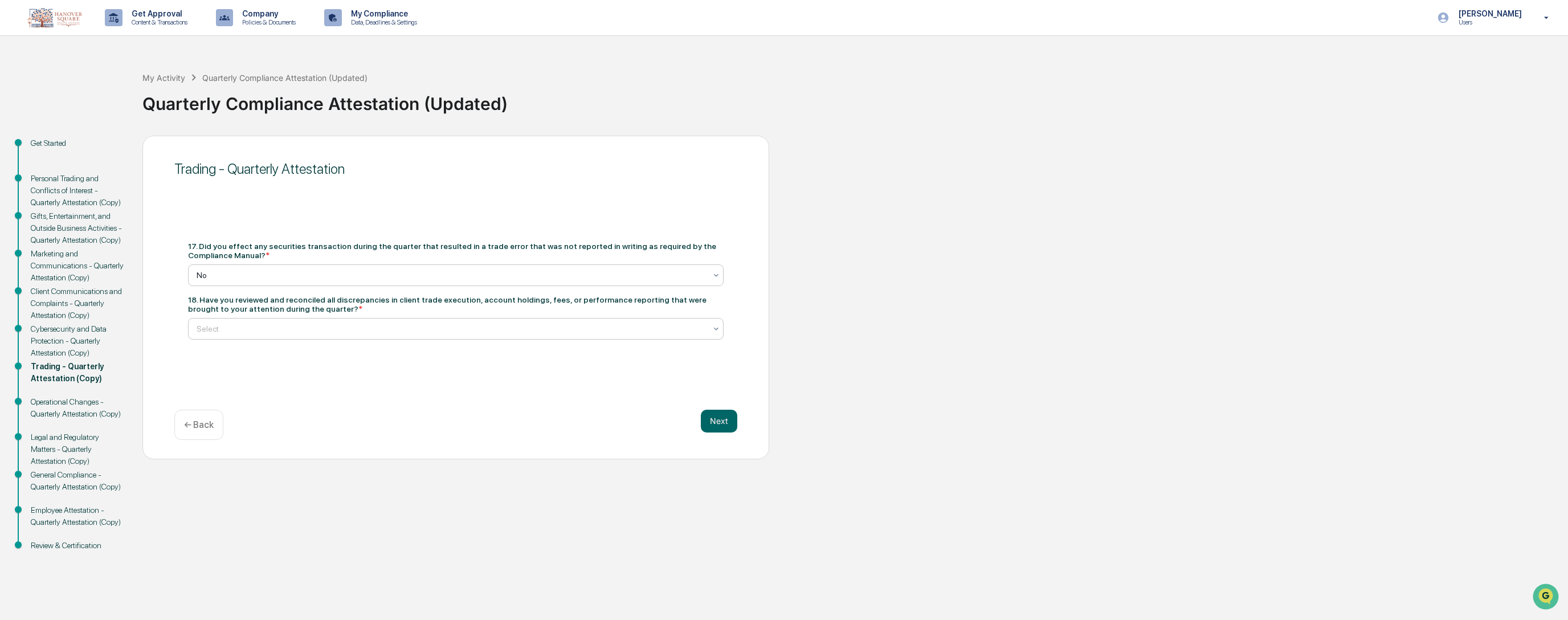
click at [355, 325] on div at bounding box center [450, 329] width 509 height 12
click at [342, 400] on div "N/A" at bounding box center [456, 401] width 535 height 23
click at [720, 422] on button "Next" at bounding box center [719, 421] width 36 height 23
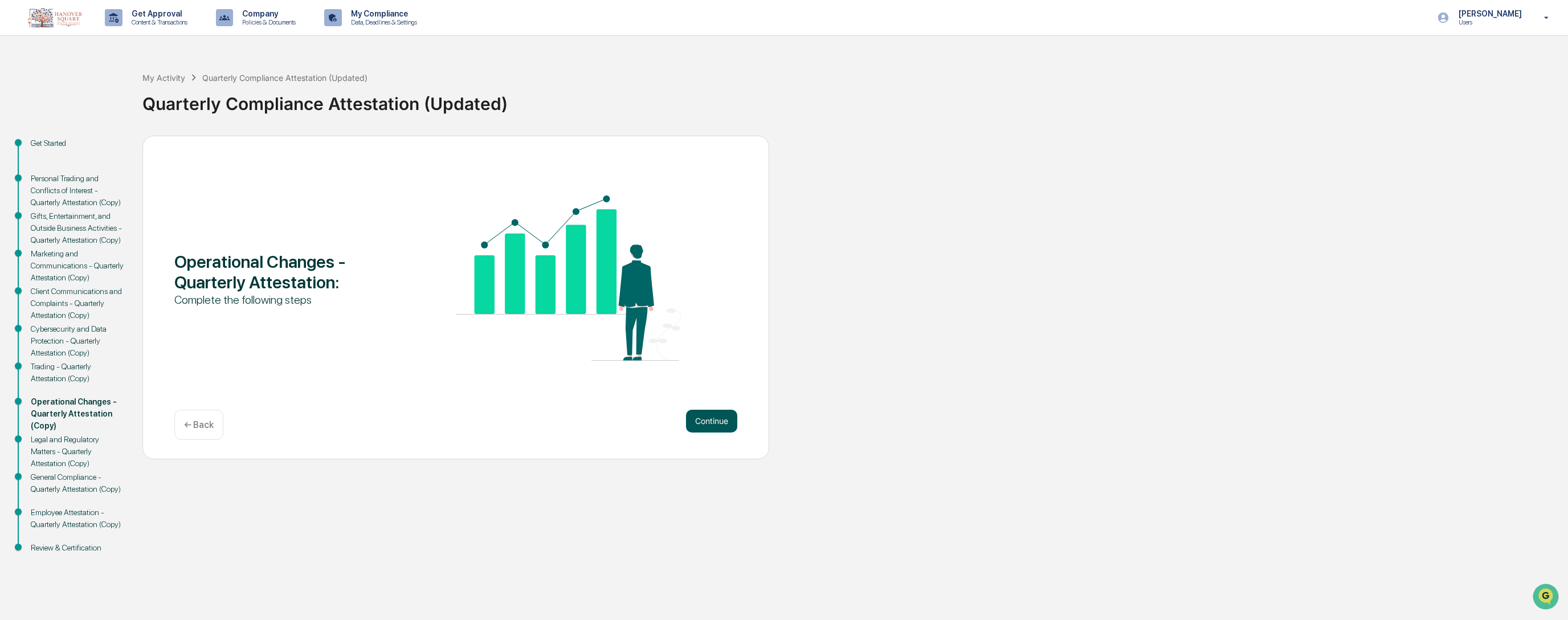
click at [704, 418] on button "Continue" at bounding box center [712, 421] width 52 height 23
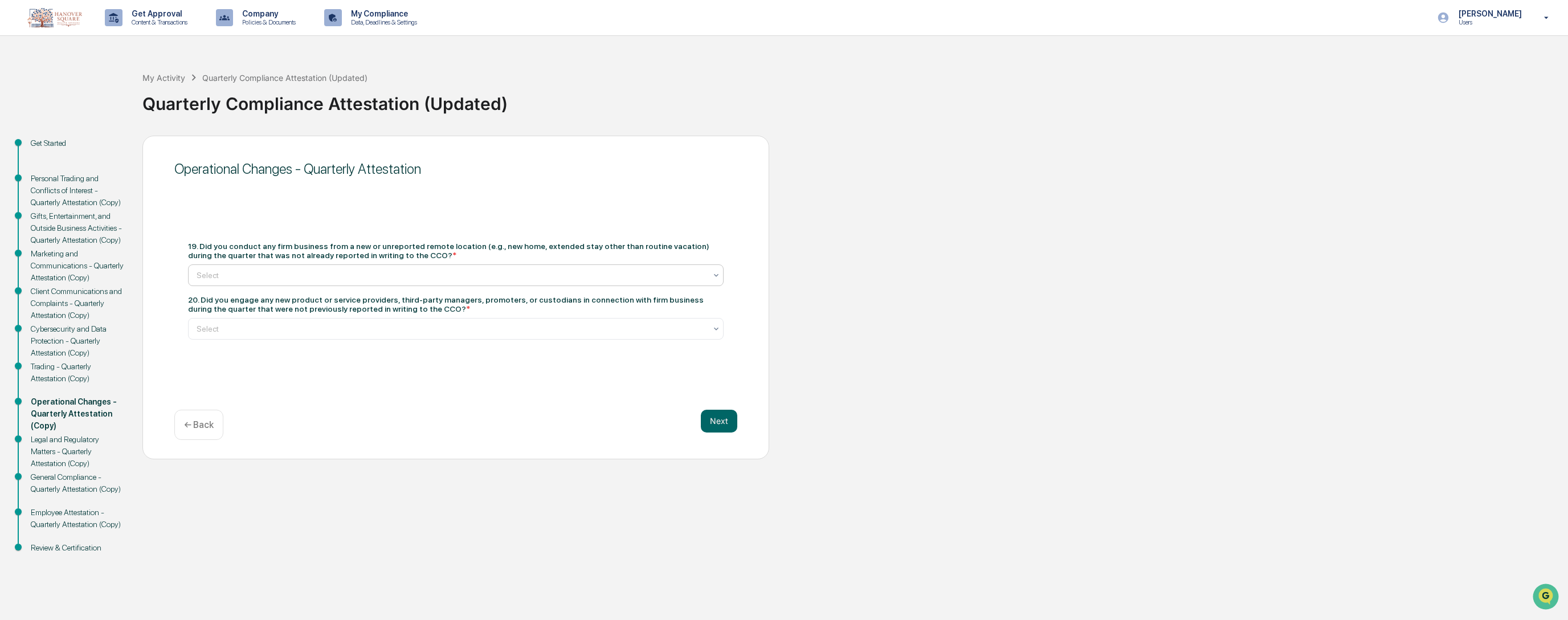
click at [379, 274] on div at bounding box center [450, 274] width 509 height 12
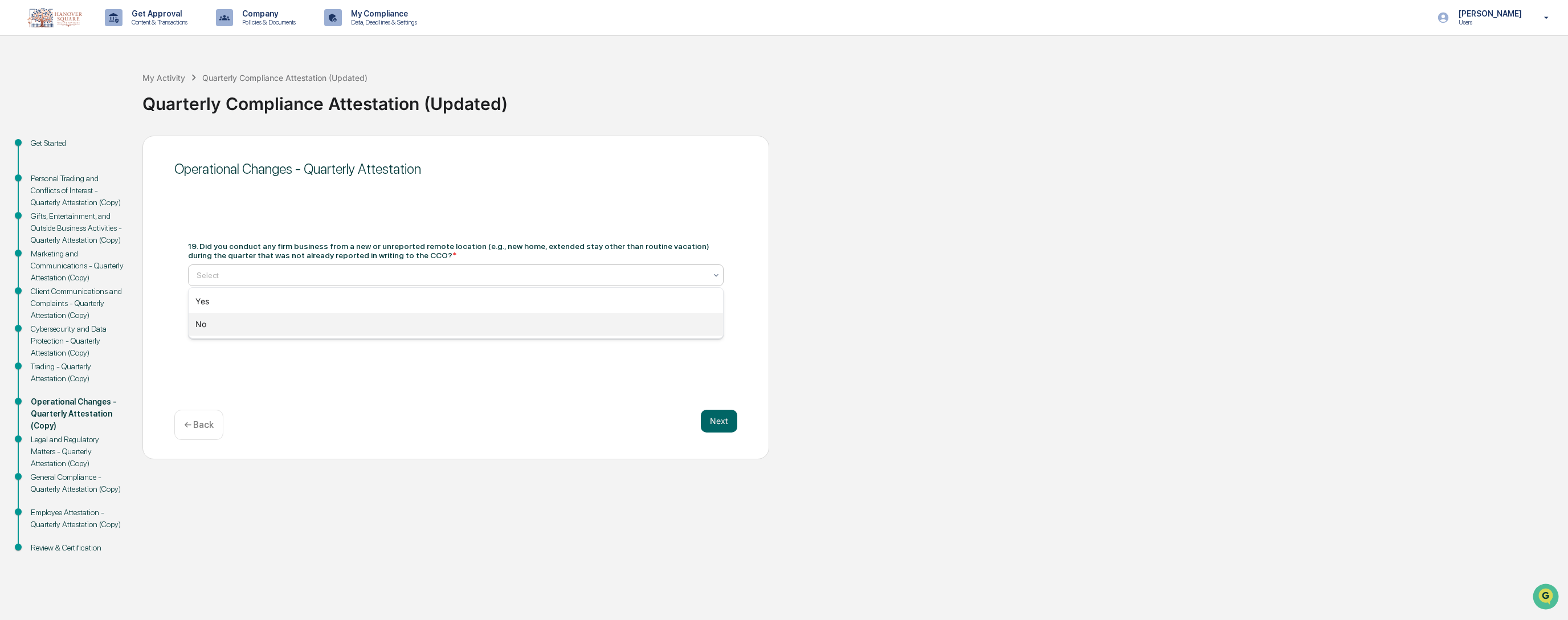
click at [374, 314] on div "No" at bounding box center [456, 324] width 535 height 23
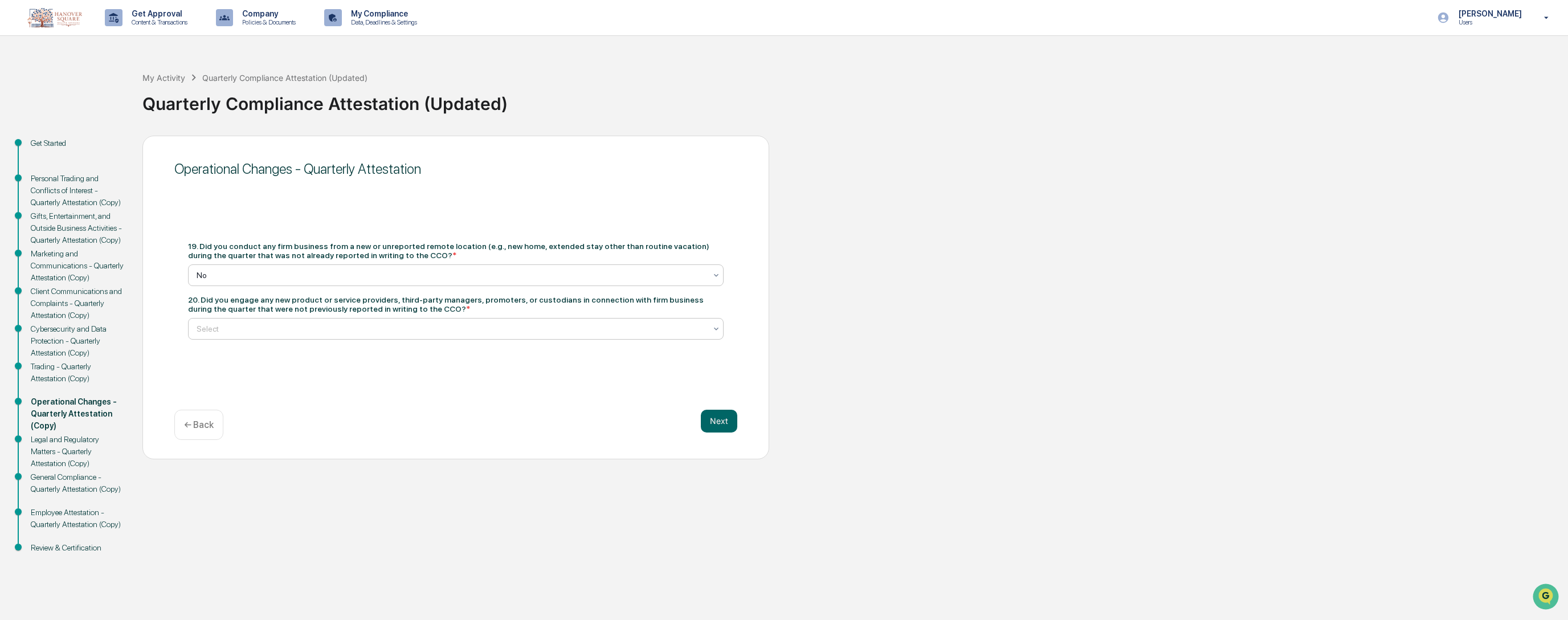
click at [371, 326] on div at bounding box center [450, 329] width 509 height 12
click at [357, 368] on div "No" at bounding box center [456, 378] width 535 height 23
click at [722, 427] on button "Next" at bounding box center [719, 421] width 36 height 23
click at [392, 277] on div at bounding box center [450, 274] width 509 height 12
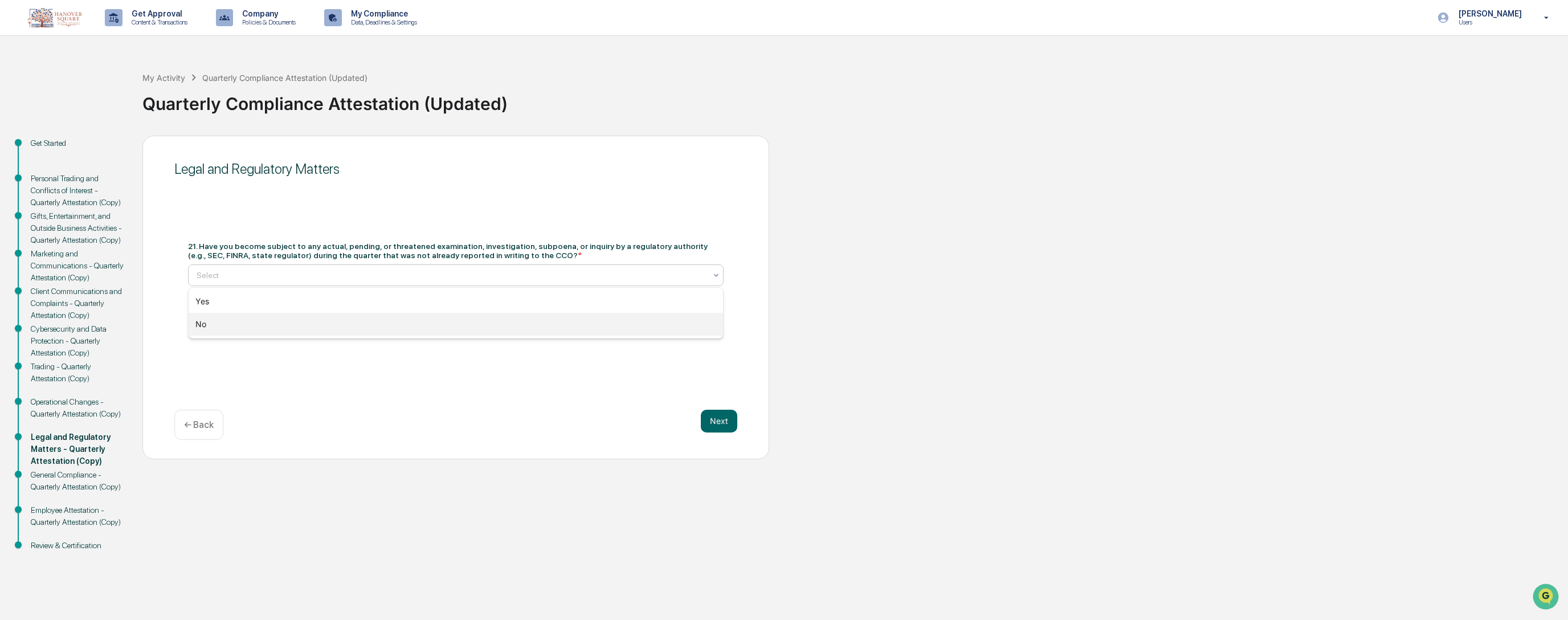
click at [392, 319] on div "No" at bounding box center [456, 324] width 535 height 23
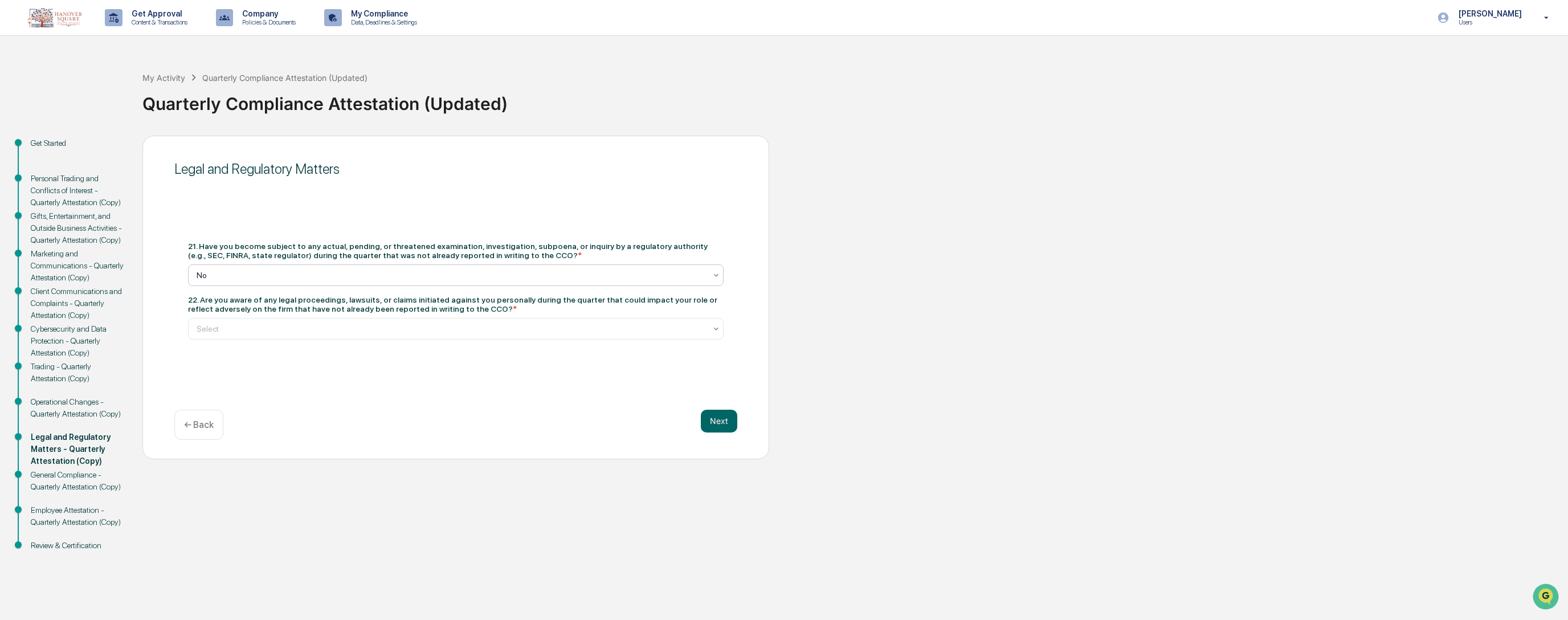
click at [392, 319] on div "Select" at bounding box center [456, 329] width 536 height 21
click at [385, 378] on div "No" at bounding box center [456, 378] width 535 height 23
click at [720, 417] on button "Next" at bounding box center [719, 421] width 36 height 23
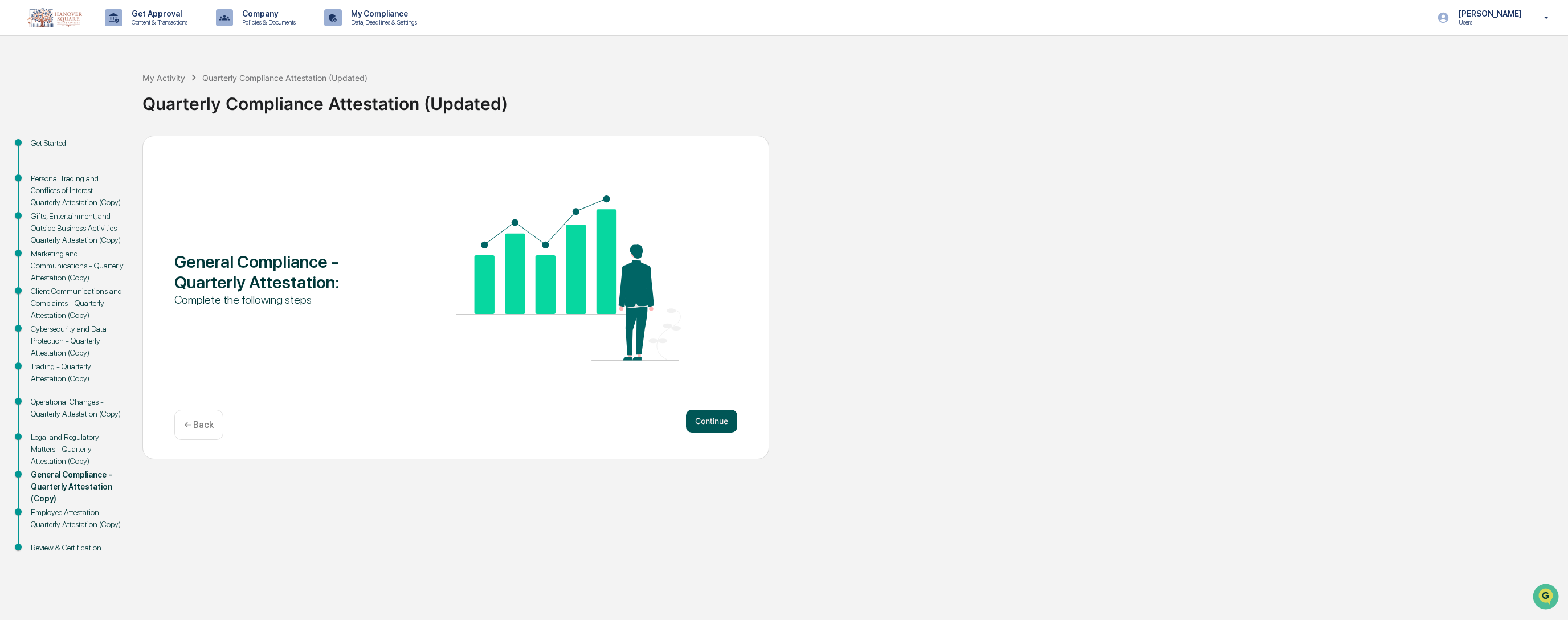
click at [727, 416] on button "Continue" at bounding box center [712, 421] width 52 height 23
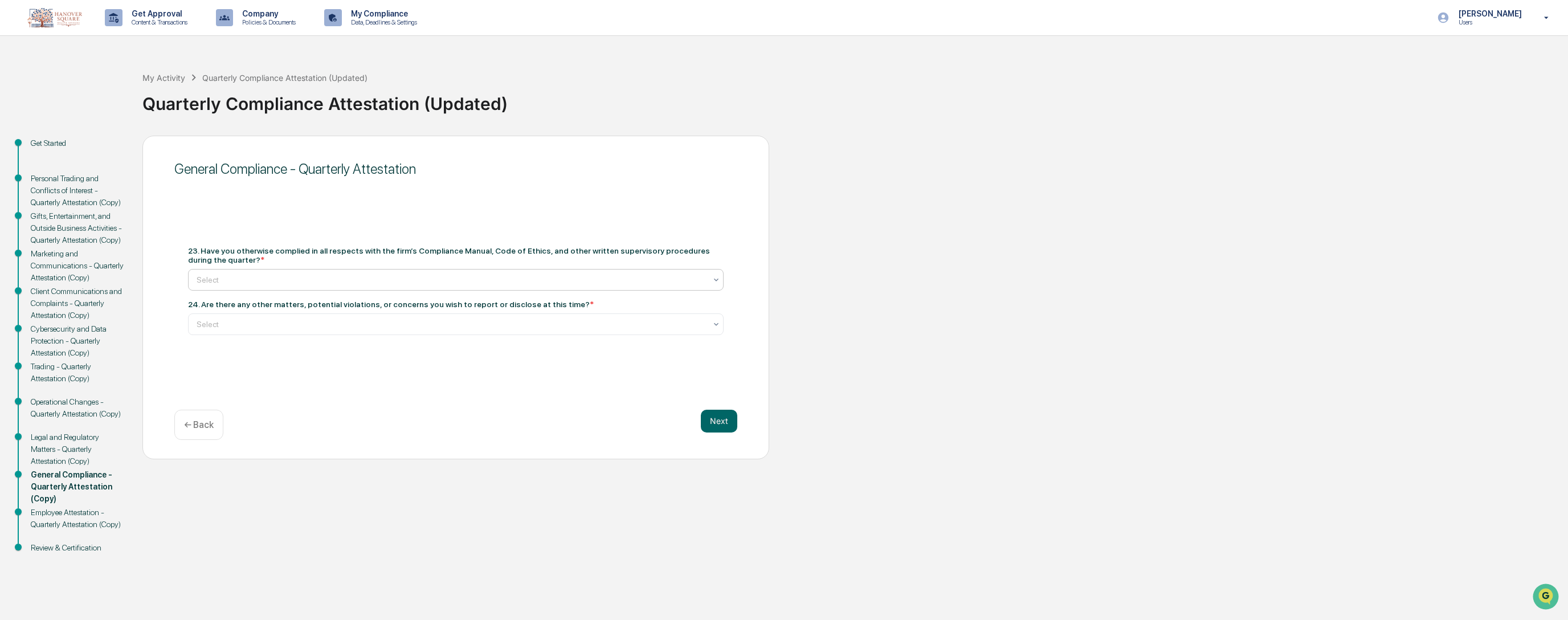
click at [349, 279] on div at bounding box center [450, 280] width 509 height 12
click at [349, 301] on div "Yes" at bounding box center [456, 306] width 535 height 23
click at [349, 319] on div at bounding box center [450, 324] width 509 height 12
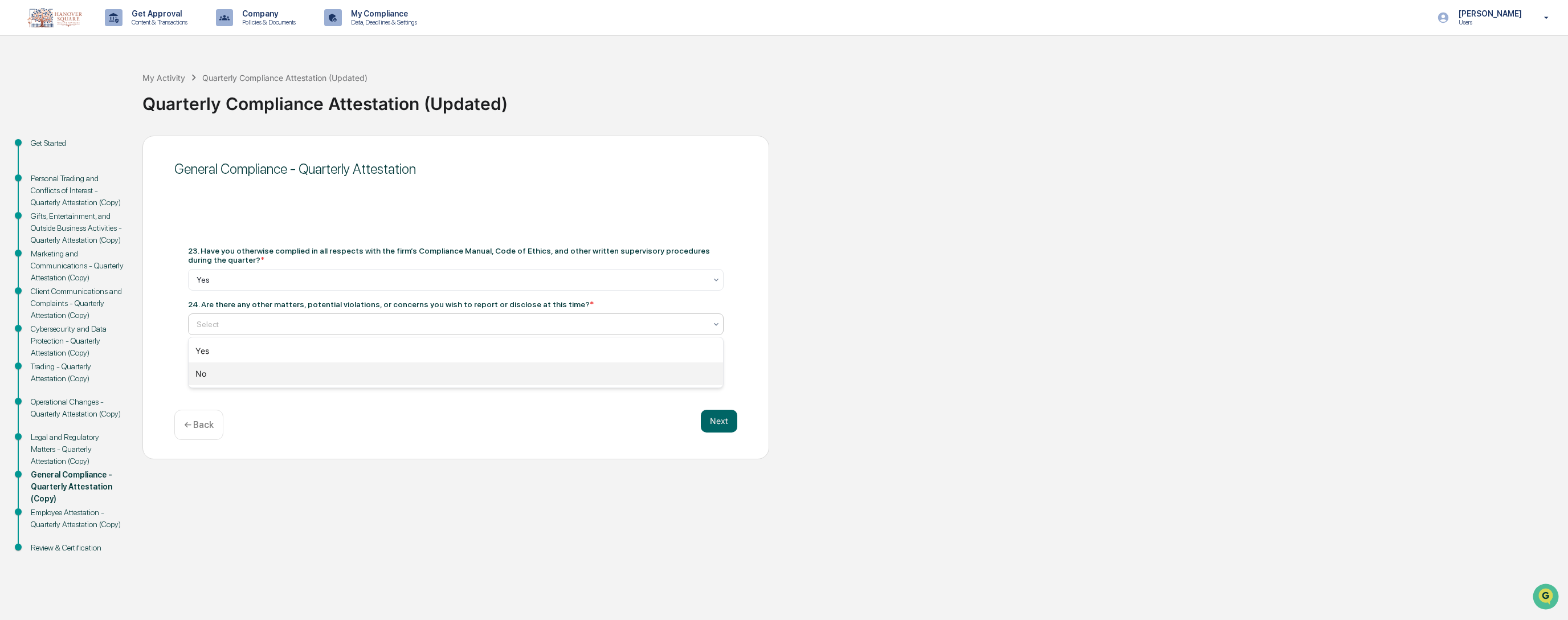
click at [351, 373] on div "No" at bounding box center [456, 374] width 535 height 23
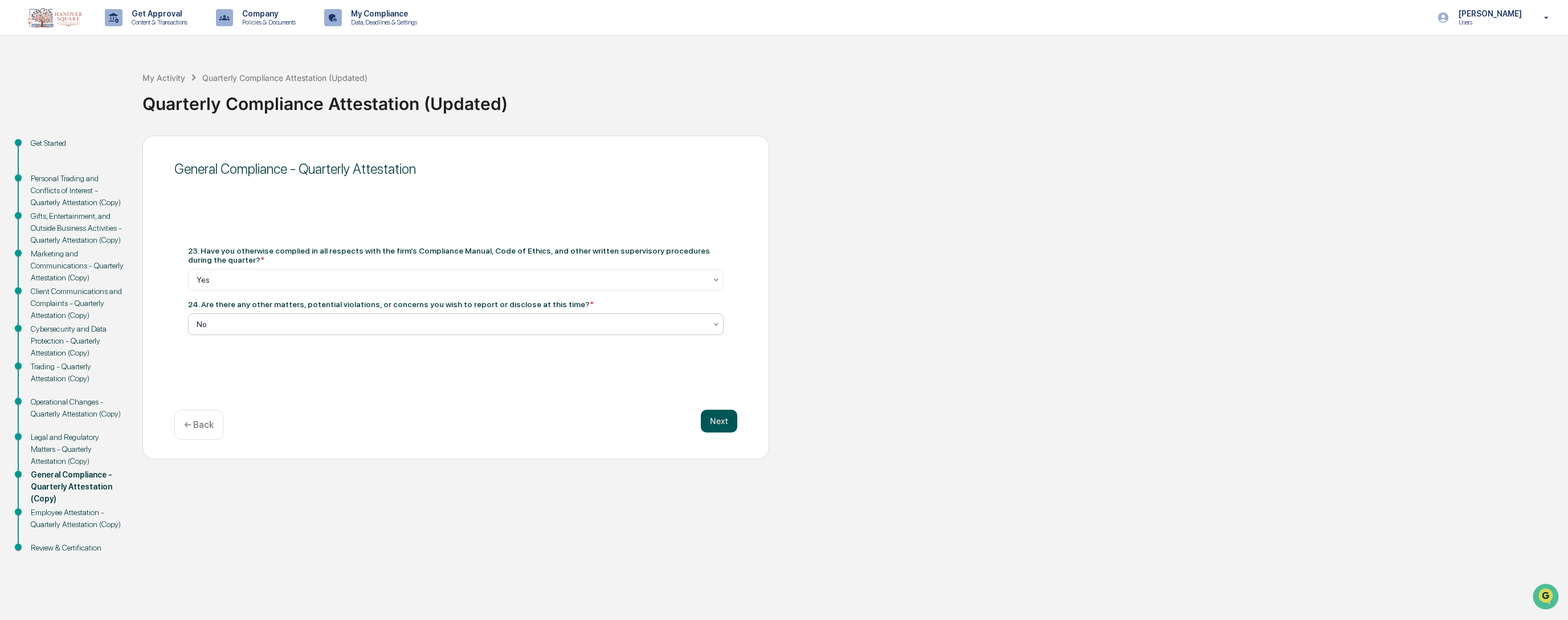
click at [728, 417] on button "Next" at bounding box center [719, 421] width 36 height 23
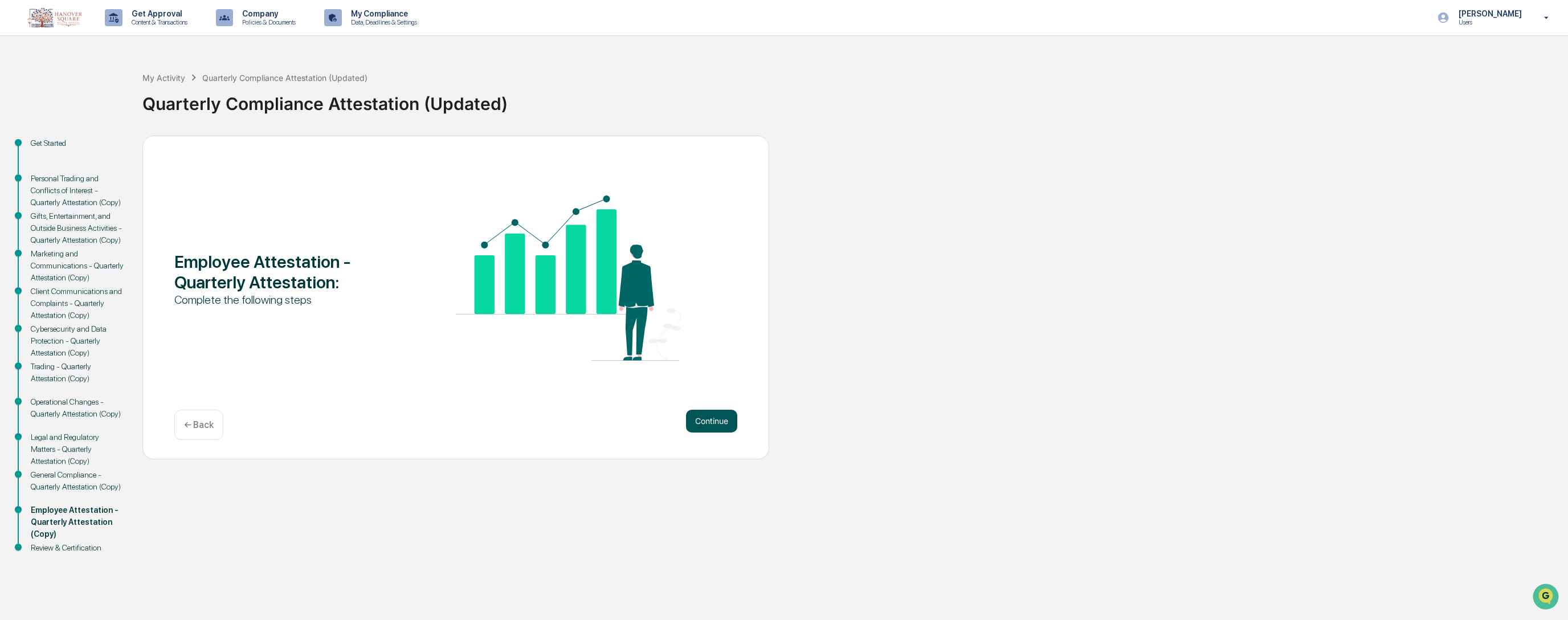
click at [730, 418] on button "Continue" at bounding box center [712, 421] width 52 height 23
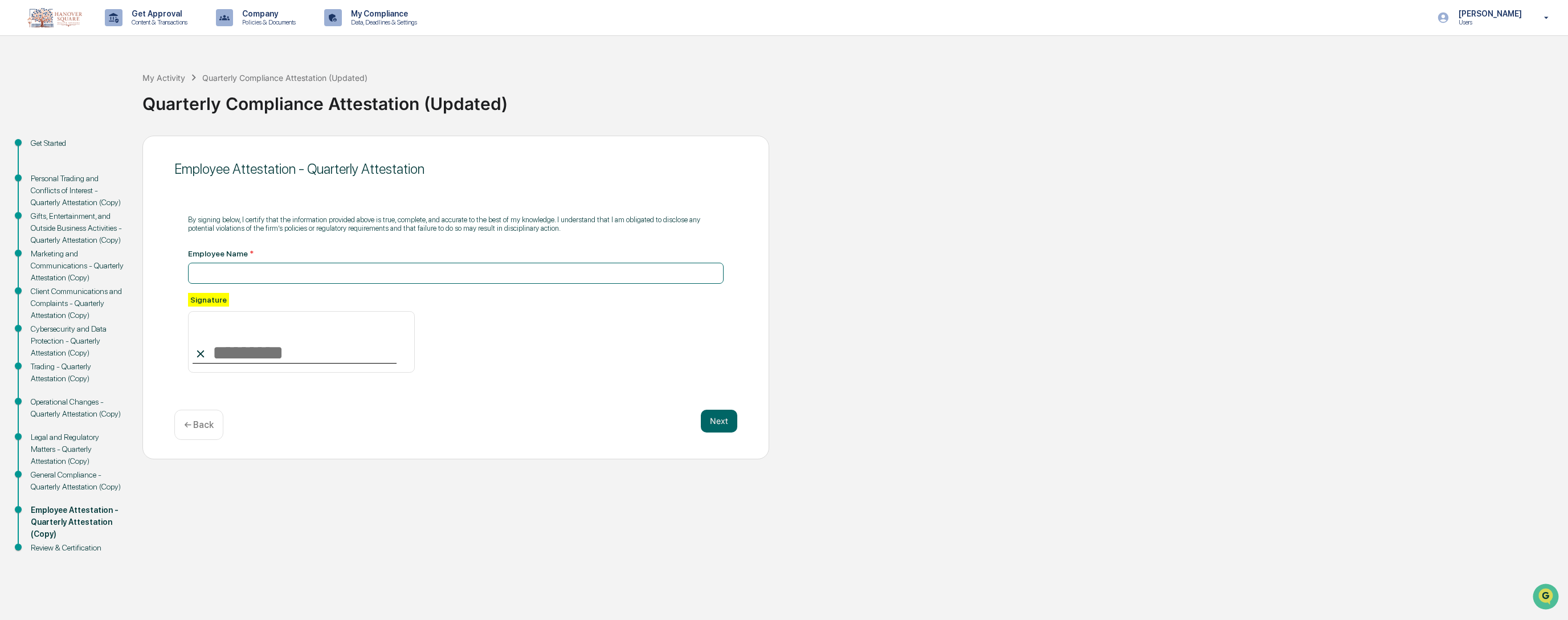
click at [346, 274] on input at bounding box center [456, 274] width 536 height 21
type input "**********"
click at [271, 350] on input at bounding box center [301, 341] width 227 height 61
type input "**********"
click at [721, 417] on button "Next" at bounding box center [719, 421] width 36 height 23
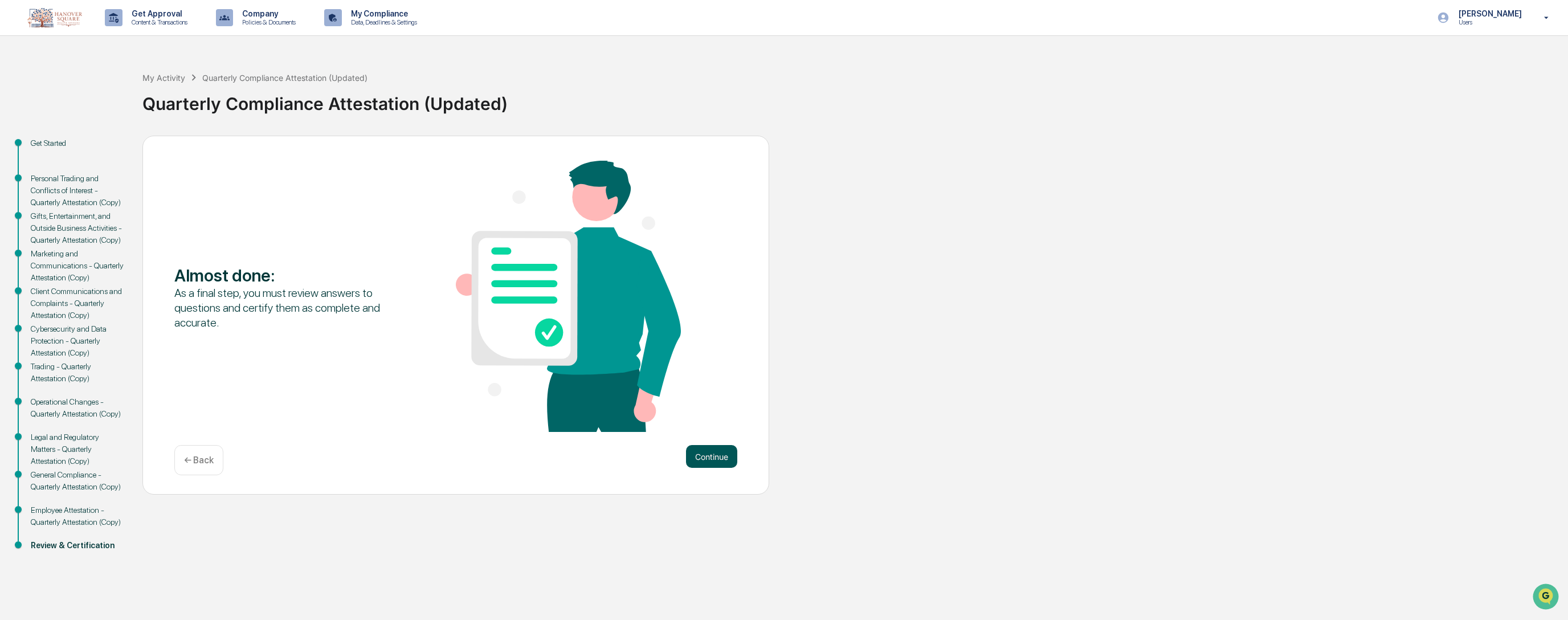
click at [727, 457] on button "Continue" at bounding box center [712, 457] width 52 height 23
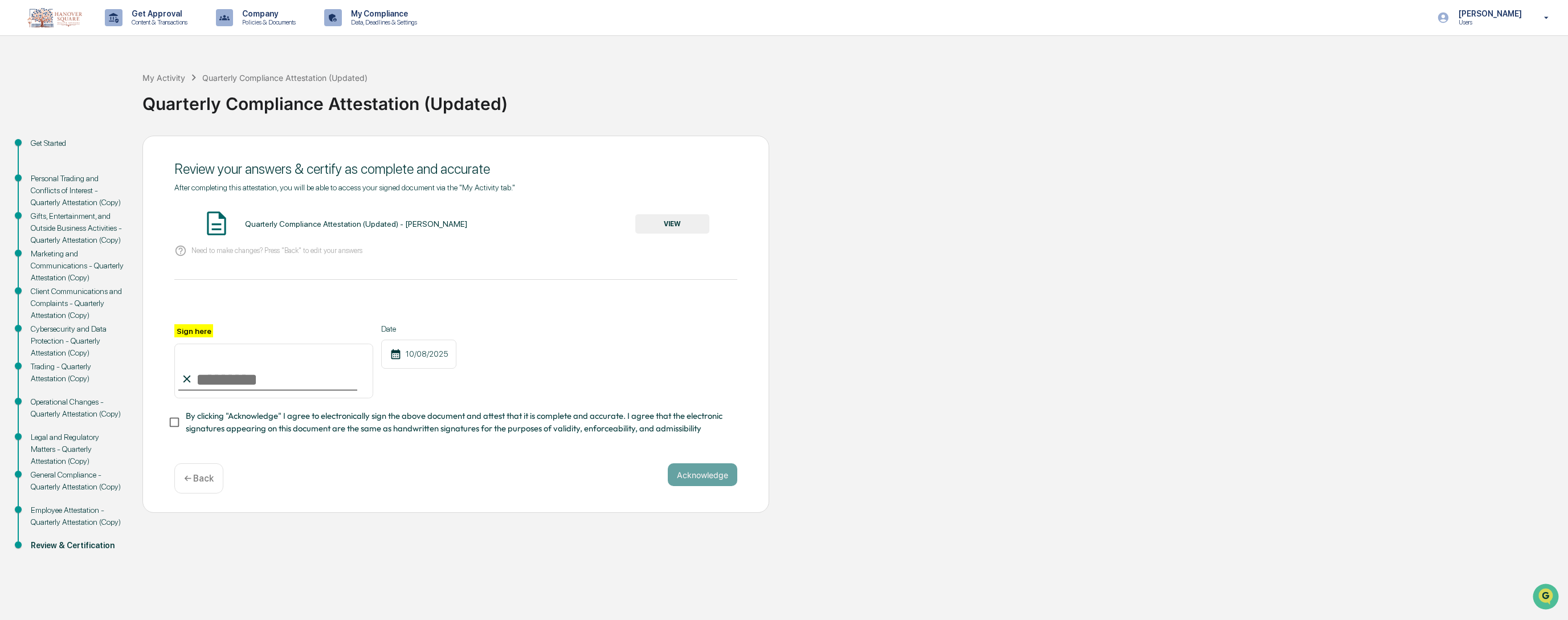
click at [656, 225] on button "VIEW" at bounding box center [672, 224] width 74 height 20
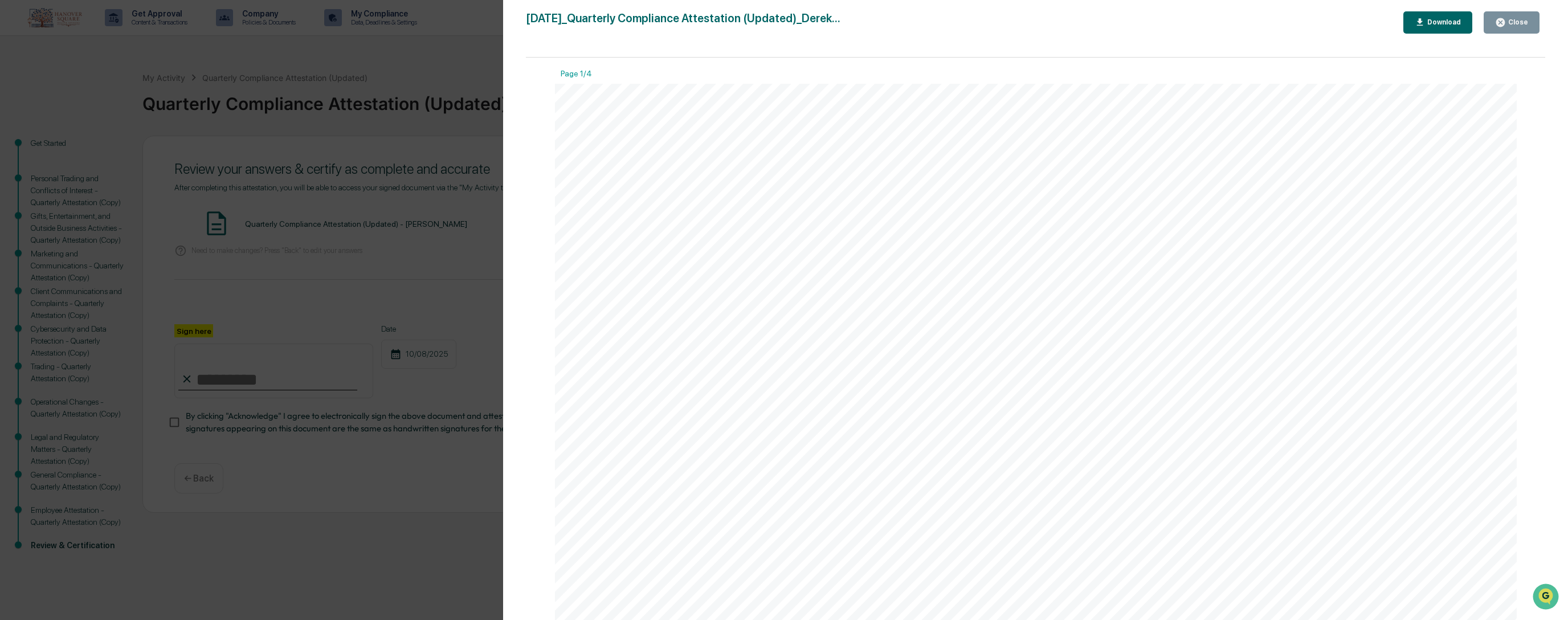
click at [921, 20] on div "Close" at bounding box center [1516, 22] width 22 height 8
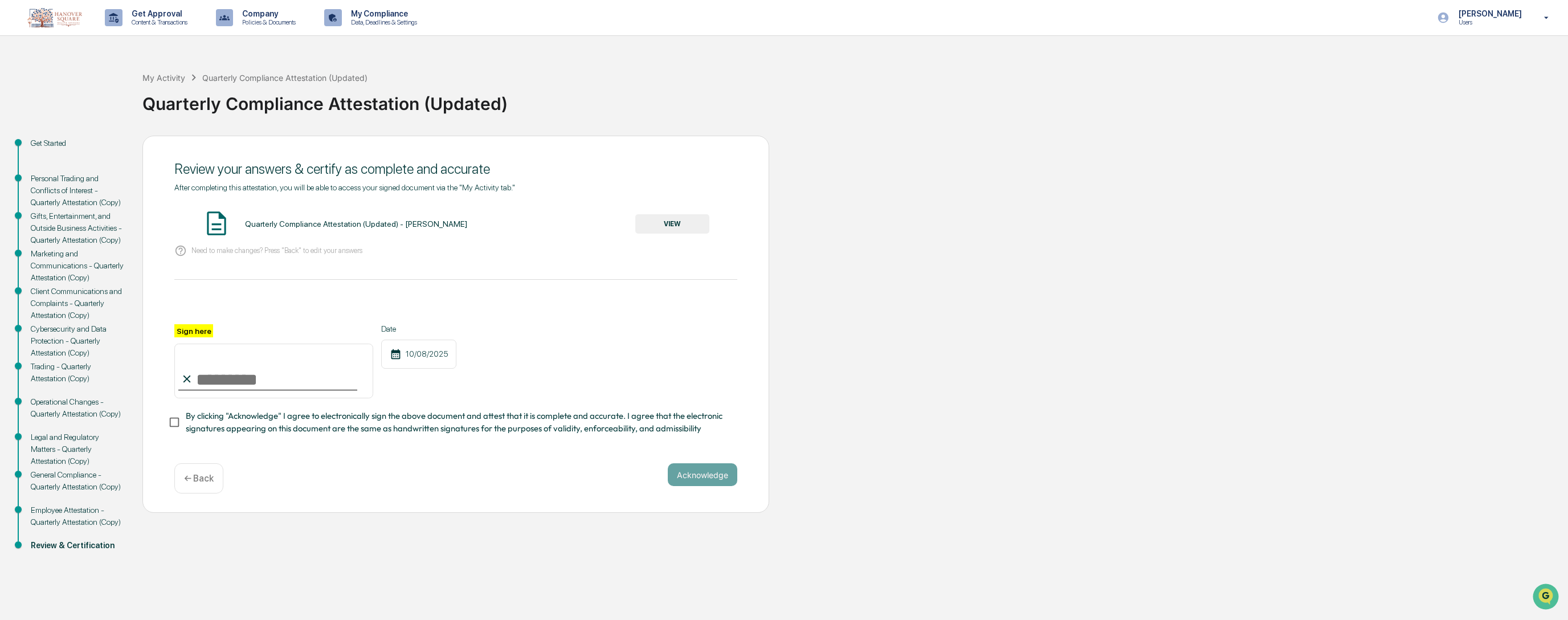
click at [389, 272] on div "After completing this attestation, you will be able to access your signed docum…" at bounding box center [456, 309] width 563 height 252
click at [309, 369] on input "Sign here" at bounding box center [274, 371] width 199 height 55
type input "**********"
click at [698, 465] on button "Acknowledge" at bounding box center [703, 475] width 69 height 23
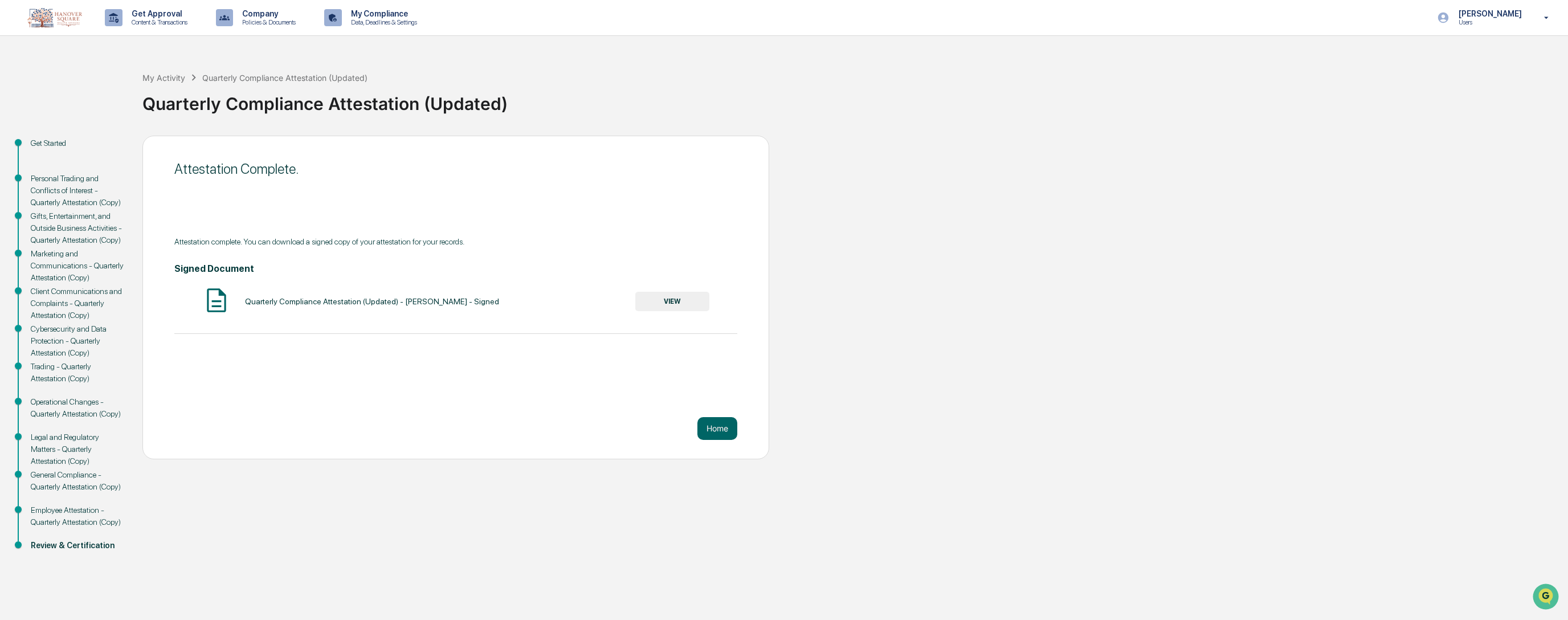
click at [668, 300] on button "VIEW" at bounding box center [672, 301] width 74 height 20
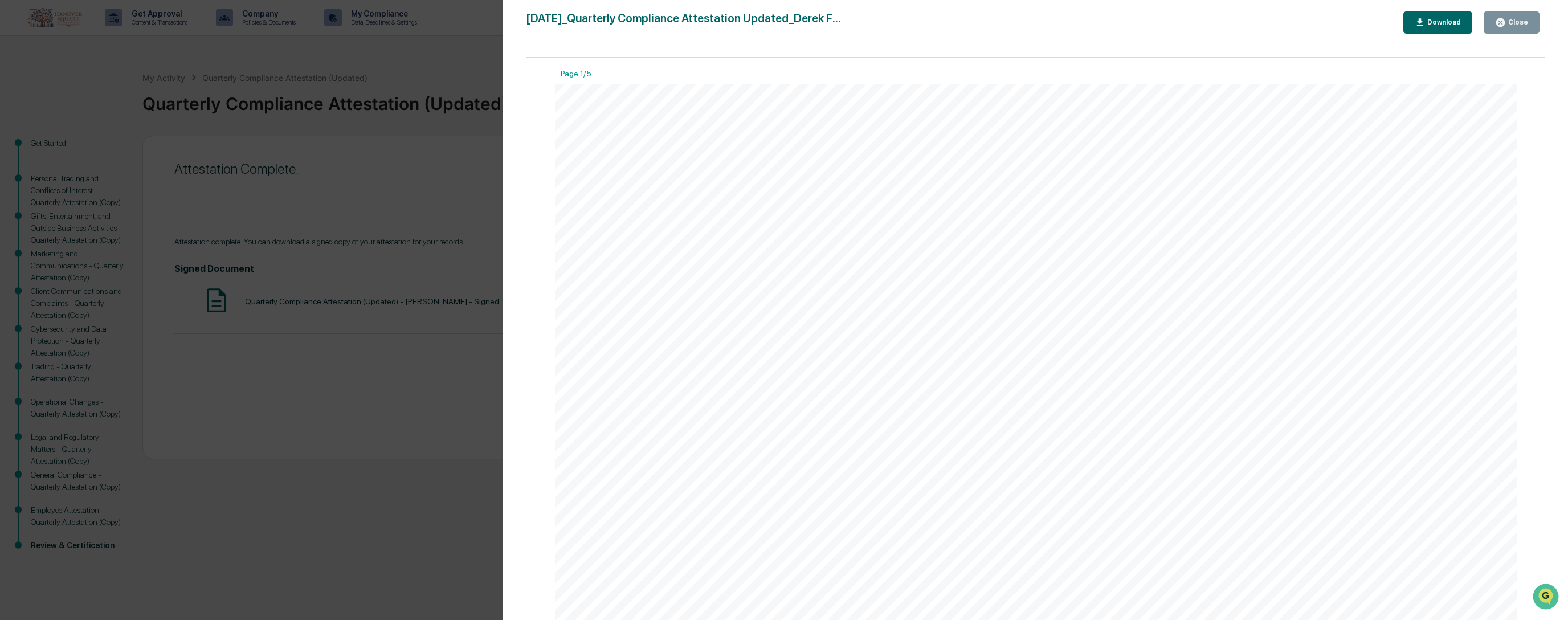
click at [921, 21] on div "Download" at bounding box center [1443, 22] width 36 height 8
